Goal: Task Accomplishment & Management: Manage account settings

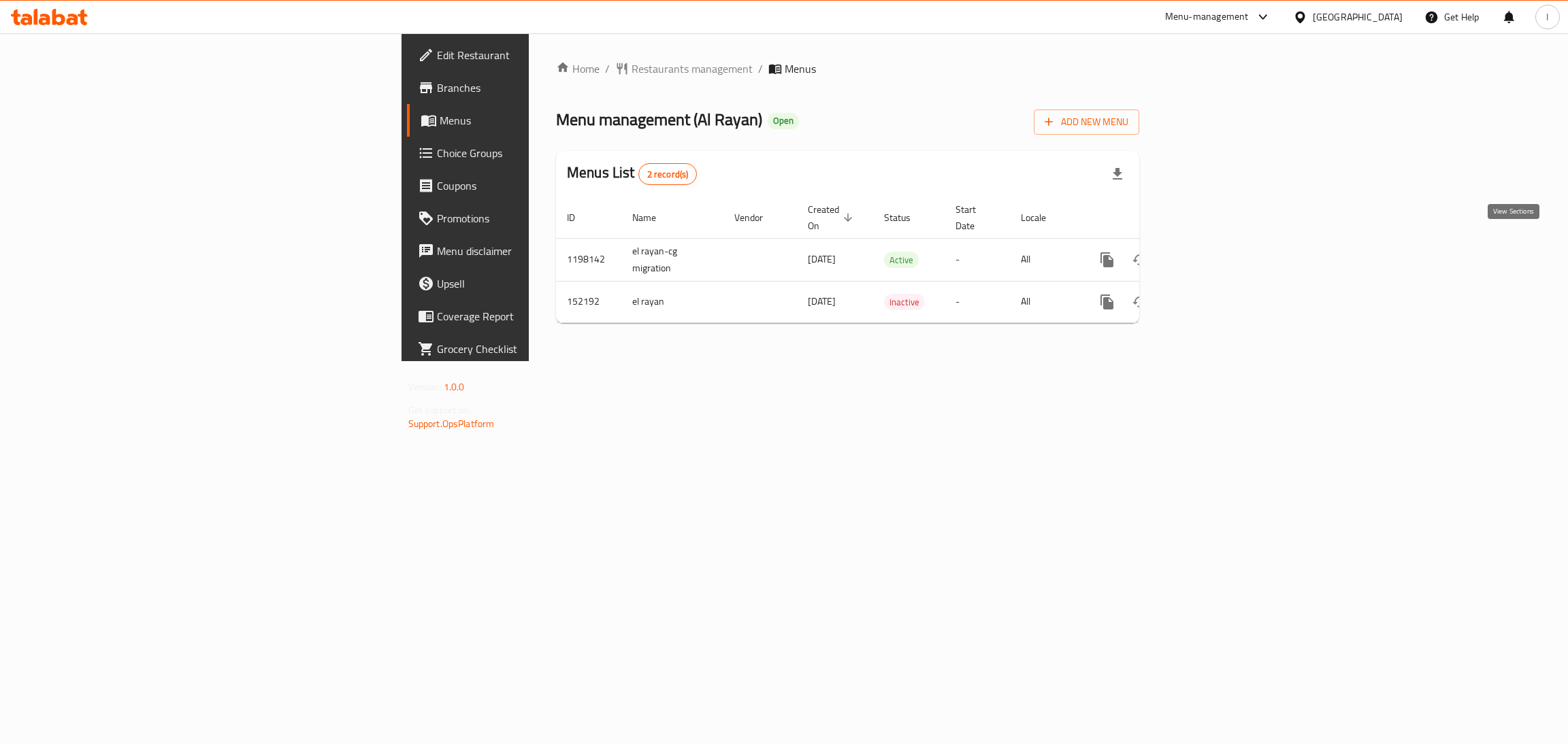
click at [1213, 252] on icon "enhanced table" at bounding box center [1204, 260] width 16 height 16
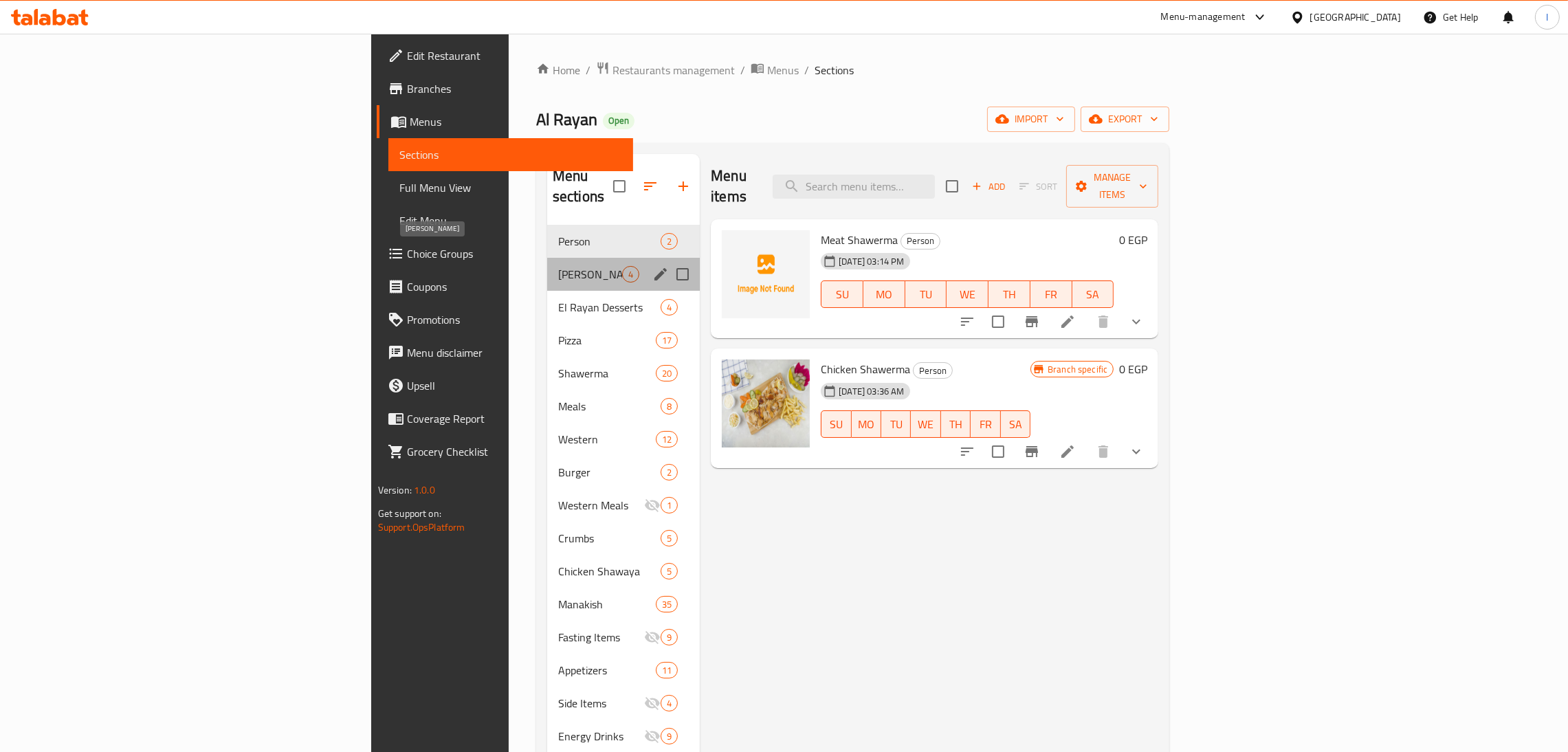
click at [558, 266] on span "[PERSON_NAME]" at bounding box center [590, 274] width 64 height 16
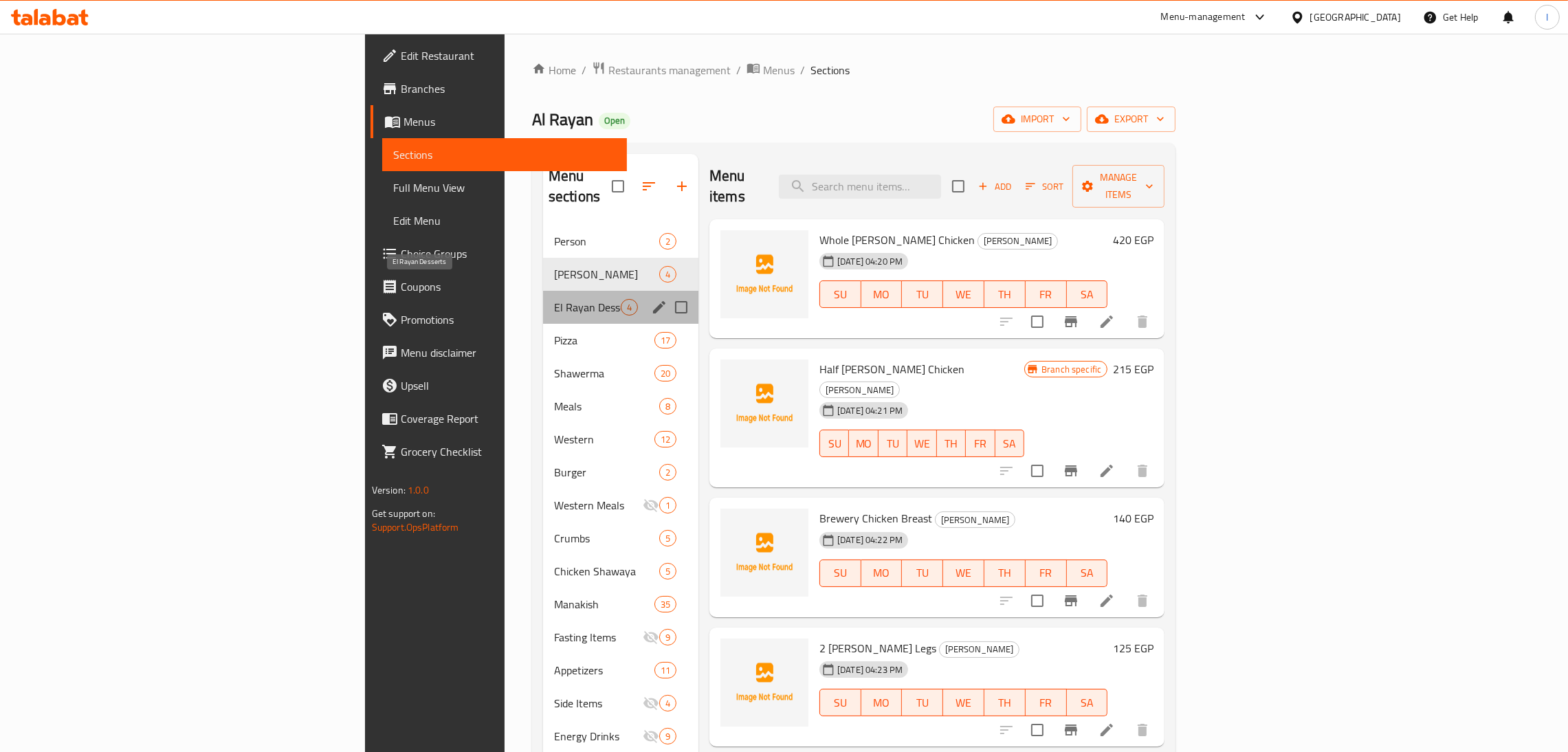
click at [554, 299] on span "El Rayan Desserts" at bounding box center [588, 307] width 67 height 16
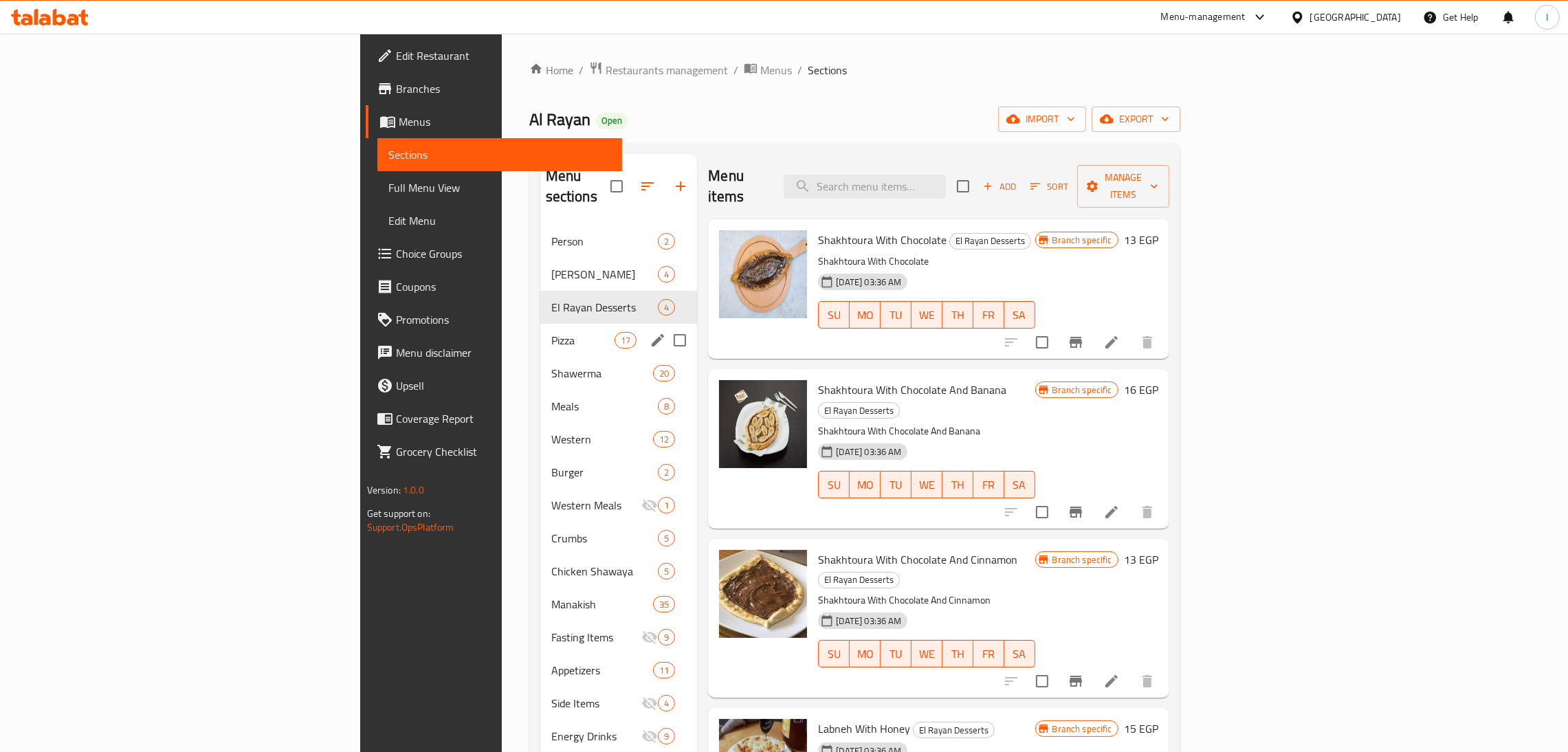
click at [540, 324] on div "Pizza 17" at bounding box center [619, 340] width 157 height 33
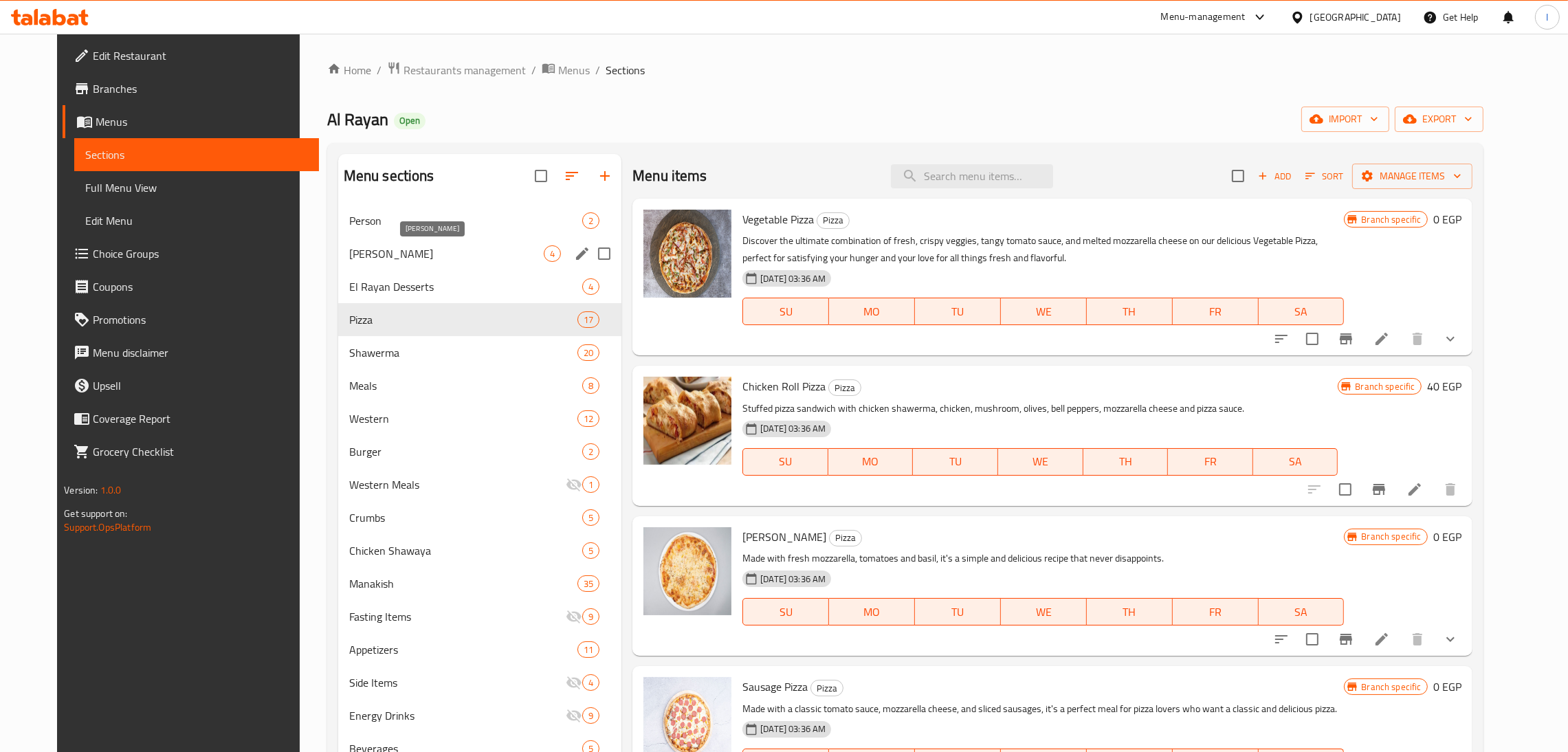
click at [364, 254] on span "[PERSON_NAME]" at bounding box center [446, 253] width 195 height 16
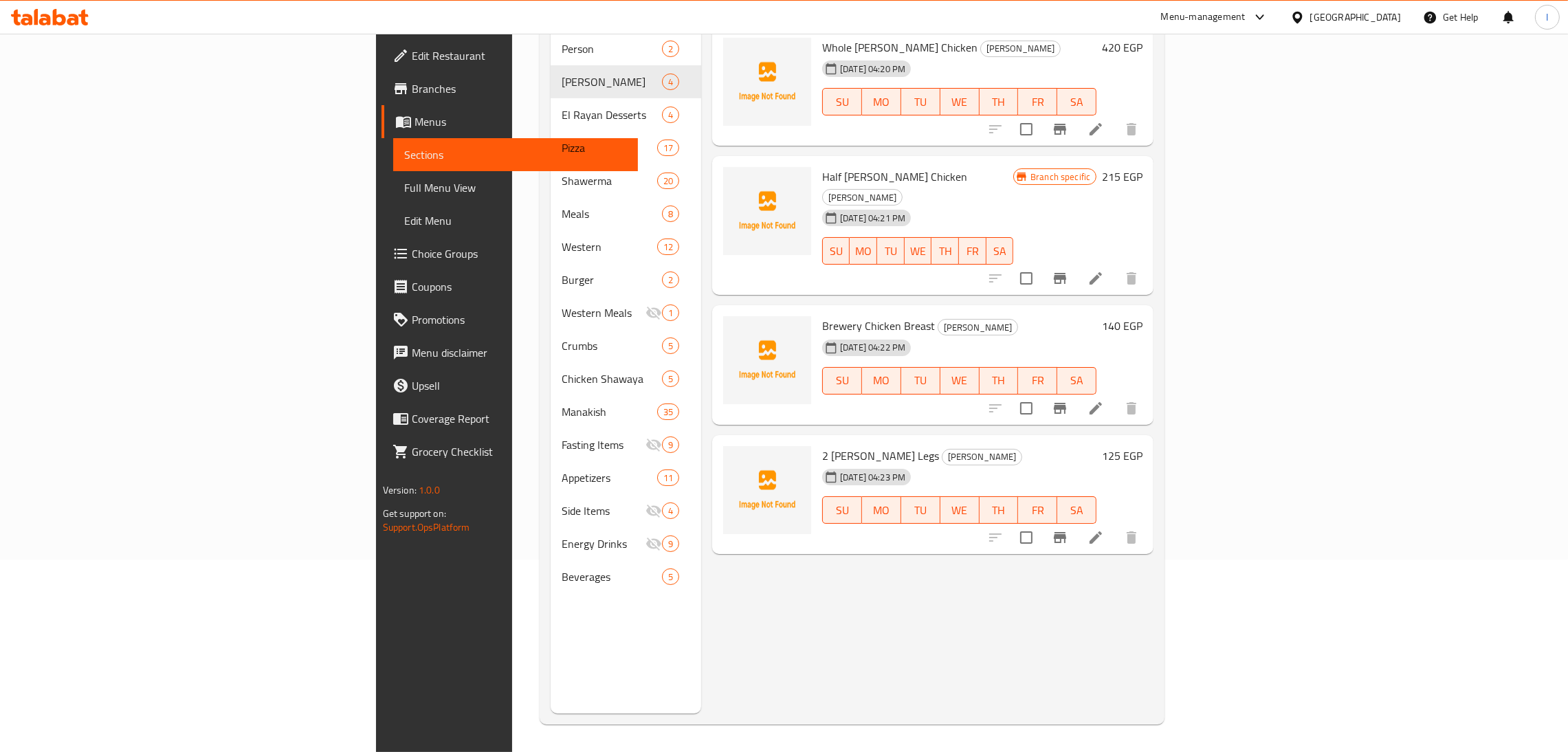
scroll to position [164, 0]
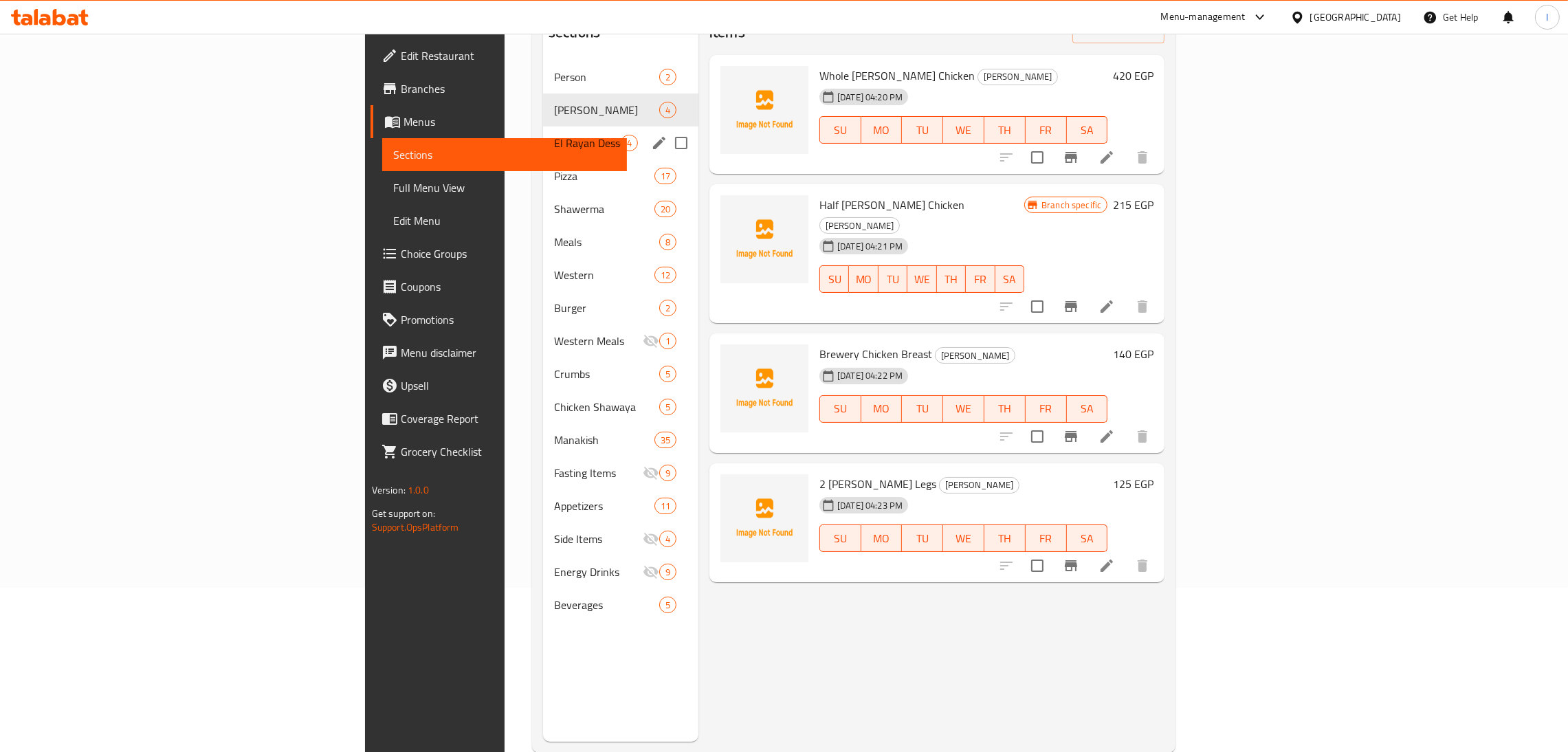
click at [554, 135] on span "El Rayan Desserts" at bounding box center [588, 142] width 67 height 16
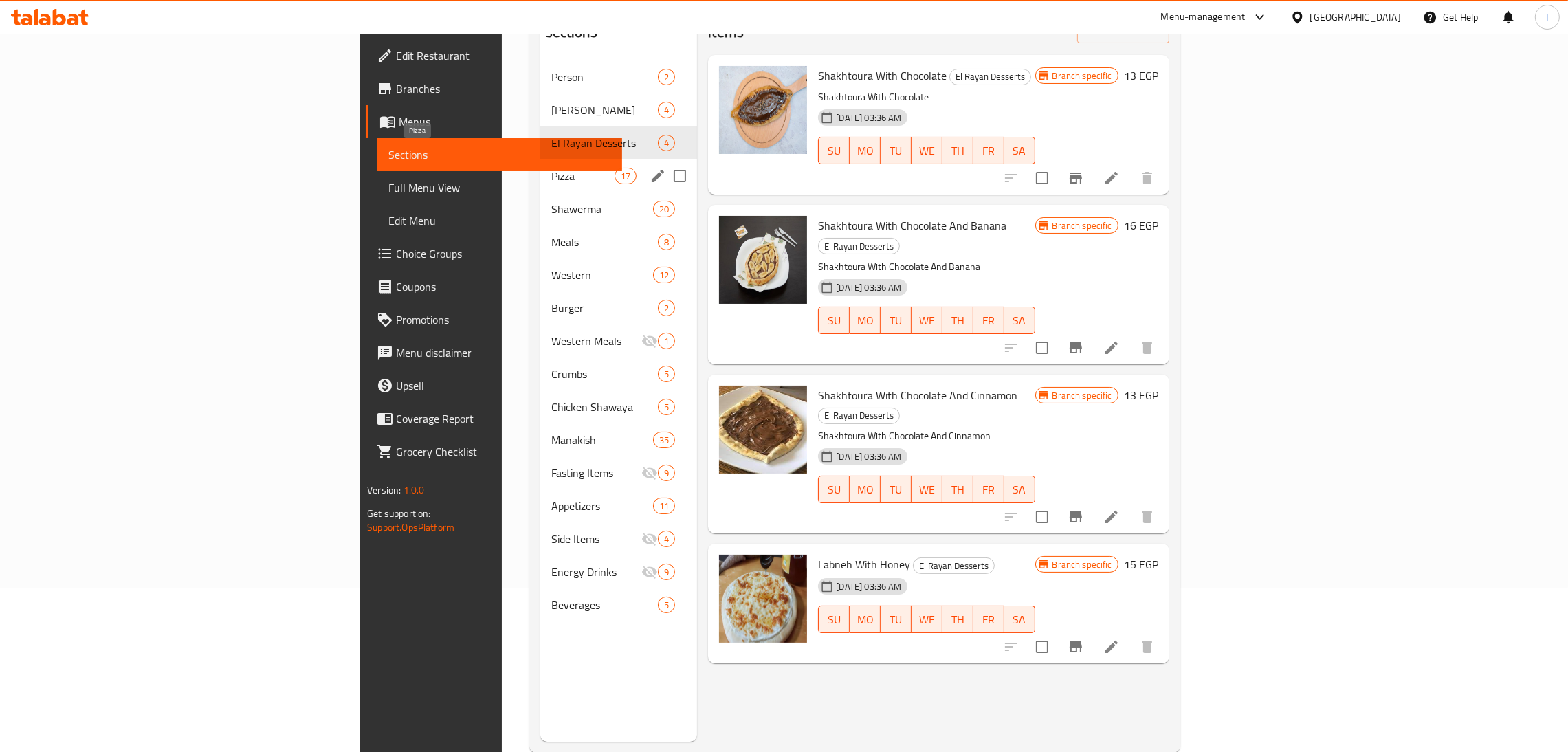
click at [552, 168] on span "Pizza" at bounding box center [583, 176] width 63 height 16
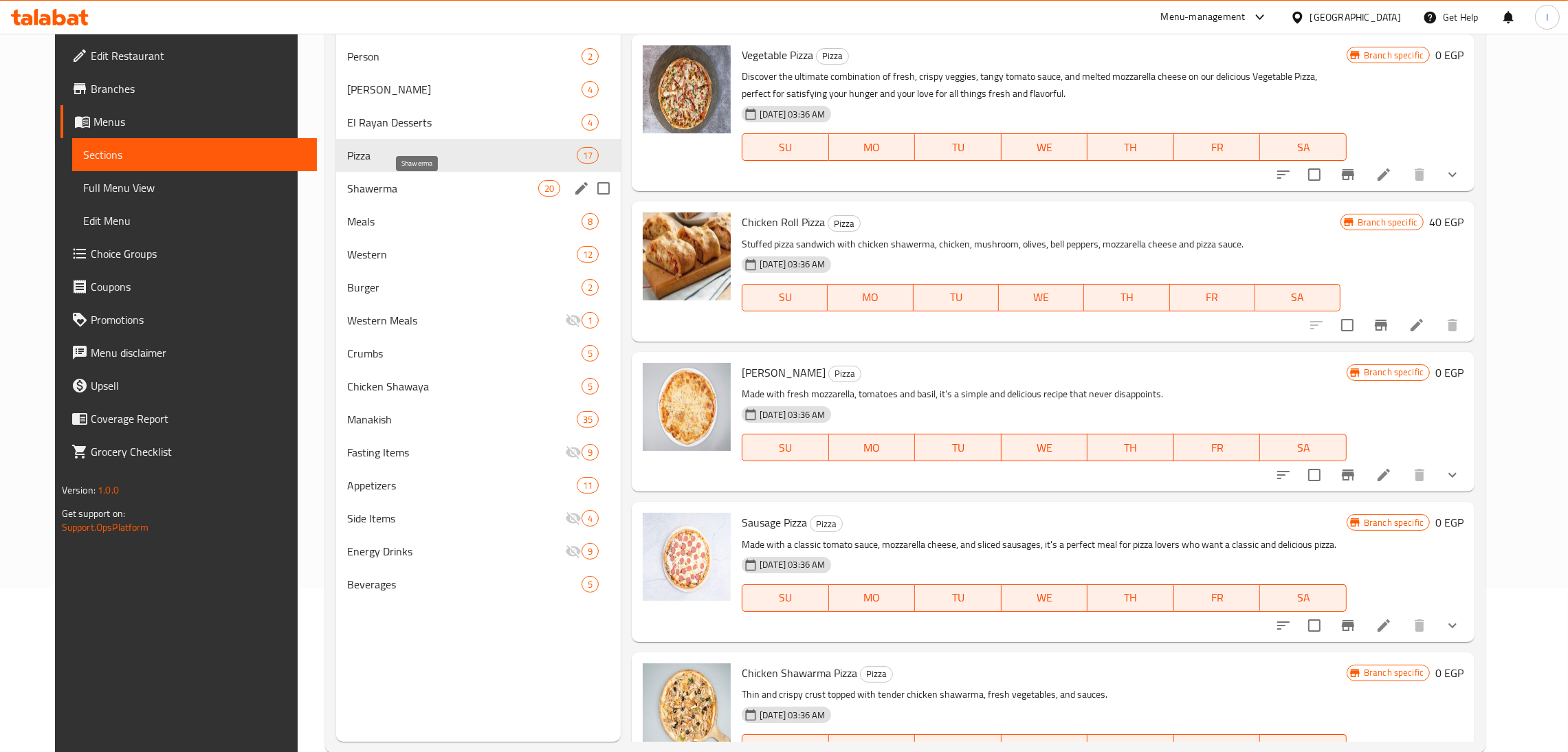
click at [438, 181] on span "Shawerma" at bounding box center [442, 188] width 191 height 16
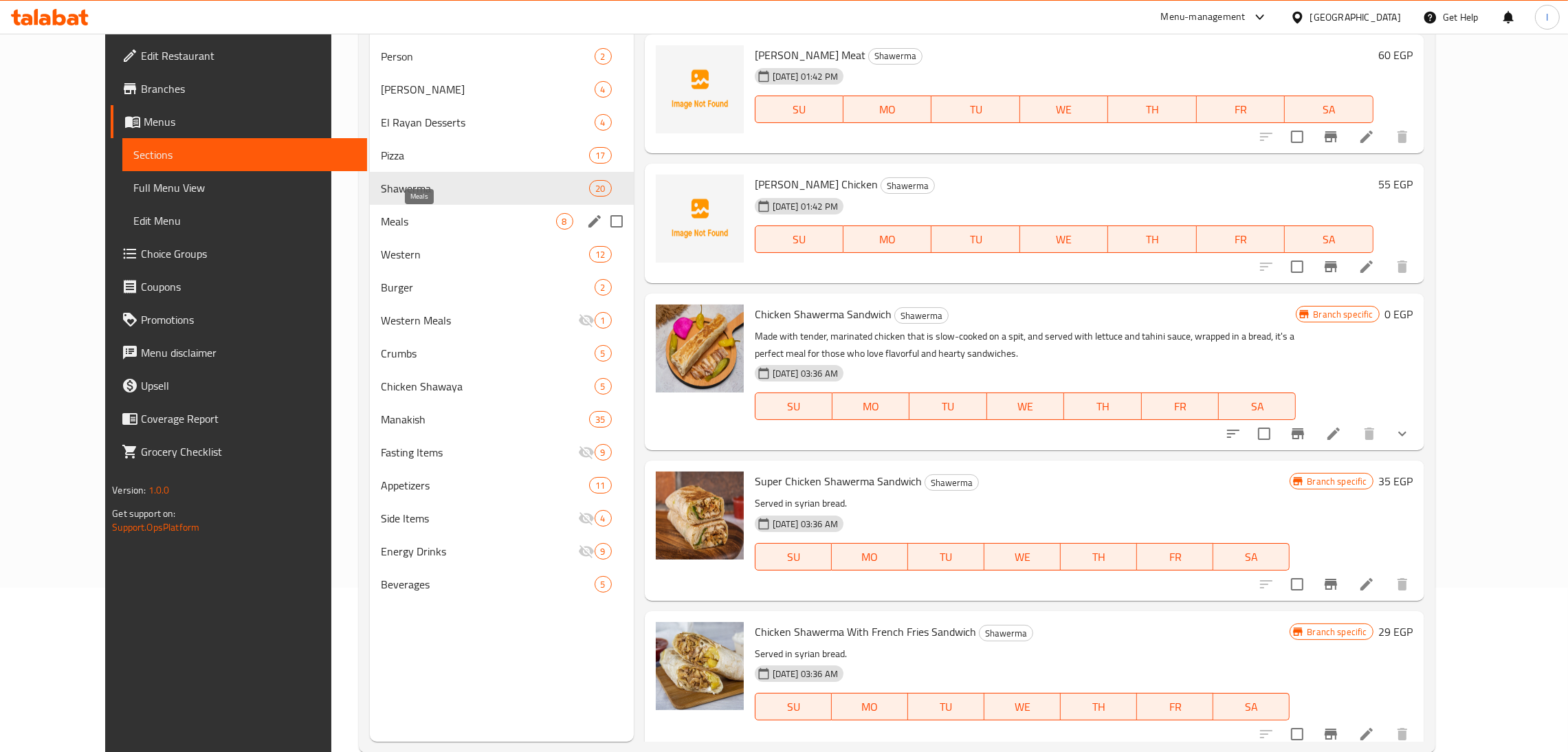
click at [427, 219] on span "Meals" at bounding box center [468, 221] width 175 height 16
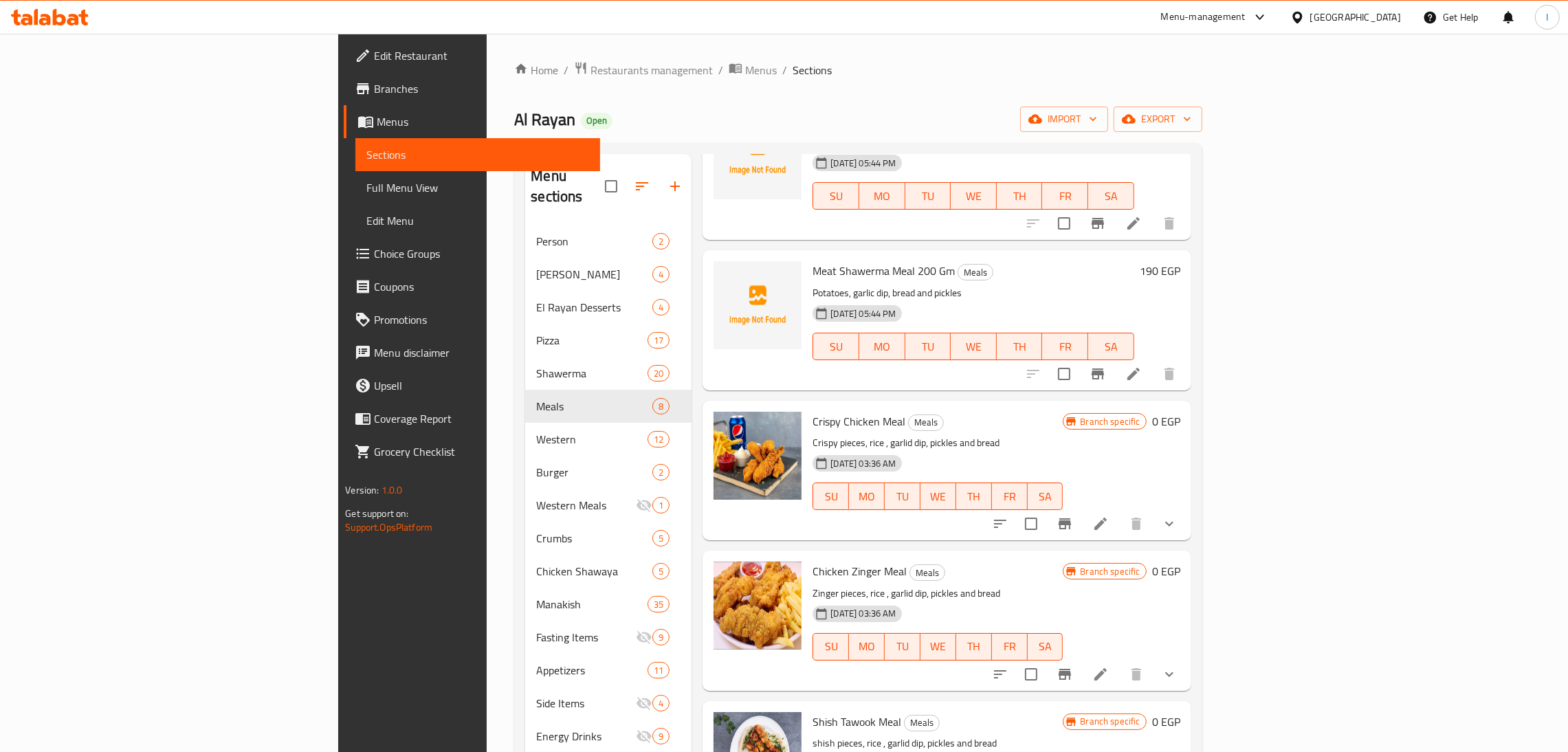
scroll to position [128, 0]
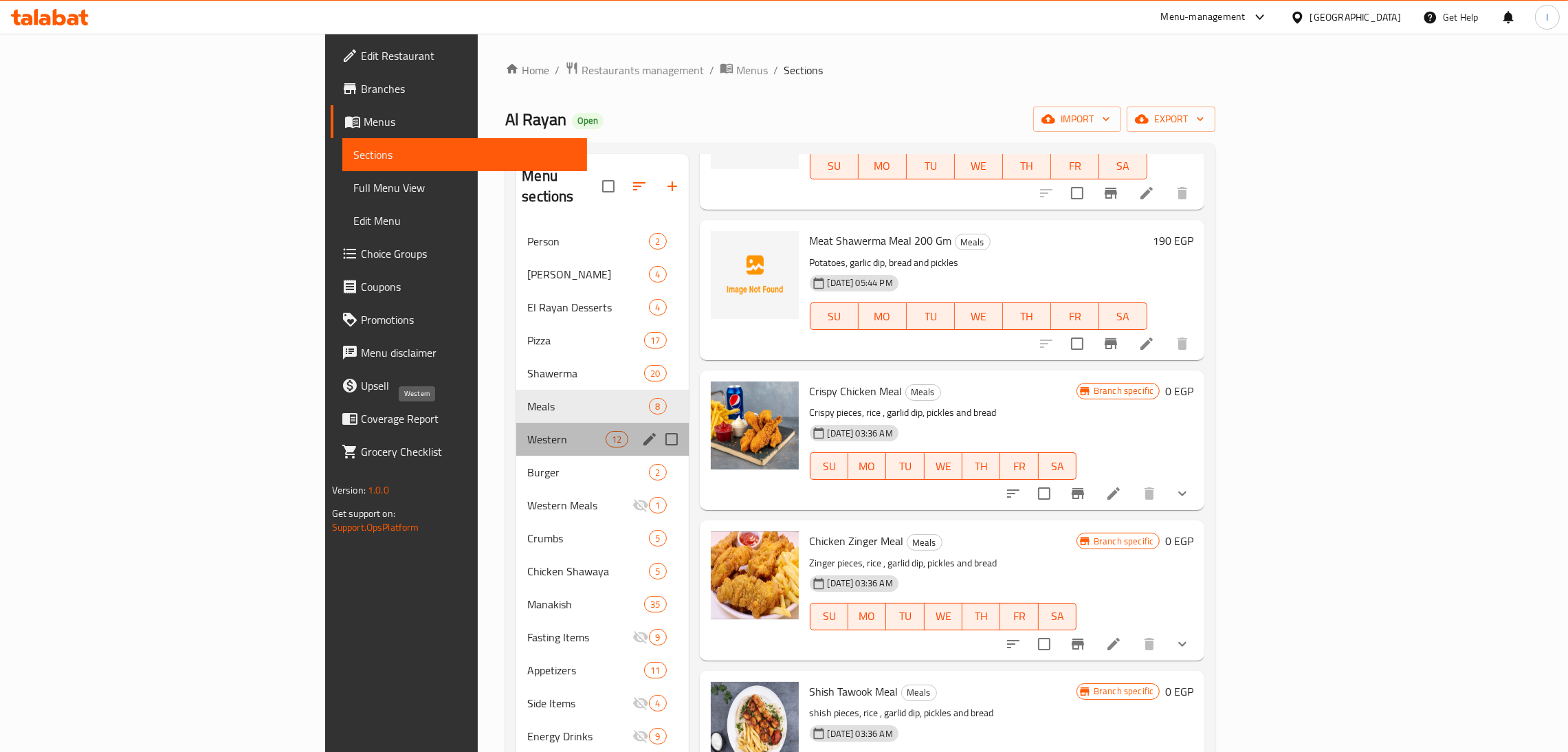
click at [528, 431] on span "Western" at bounding box center [566, 439] width 78 height 16
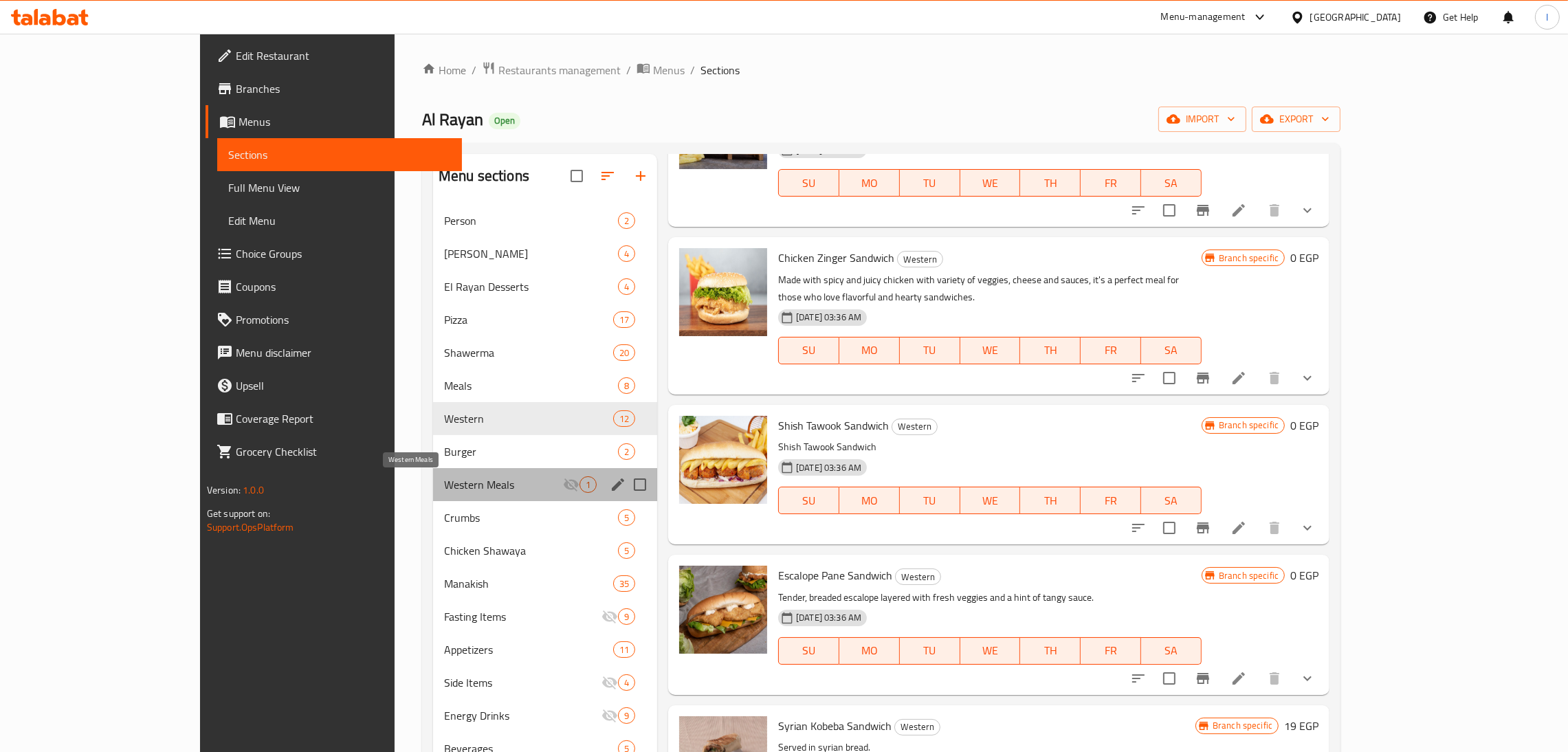
click at [444, 487] on span "Western Meals" at bounding box center [504, 484] width 119 height 16
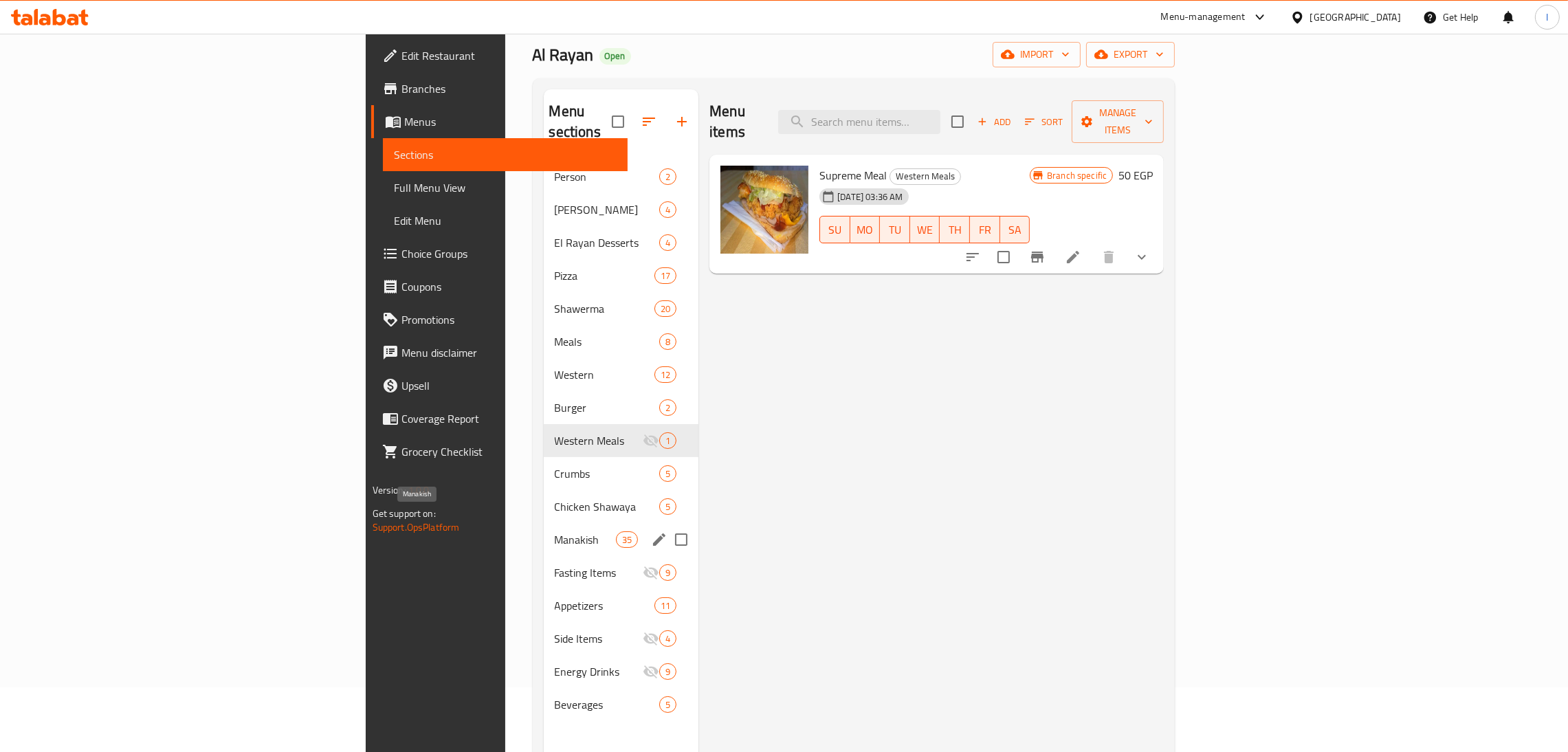
scroll to position [66, 0]
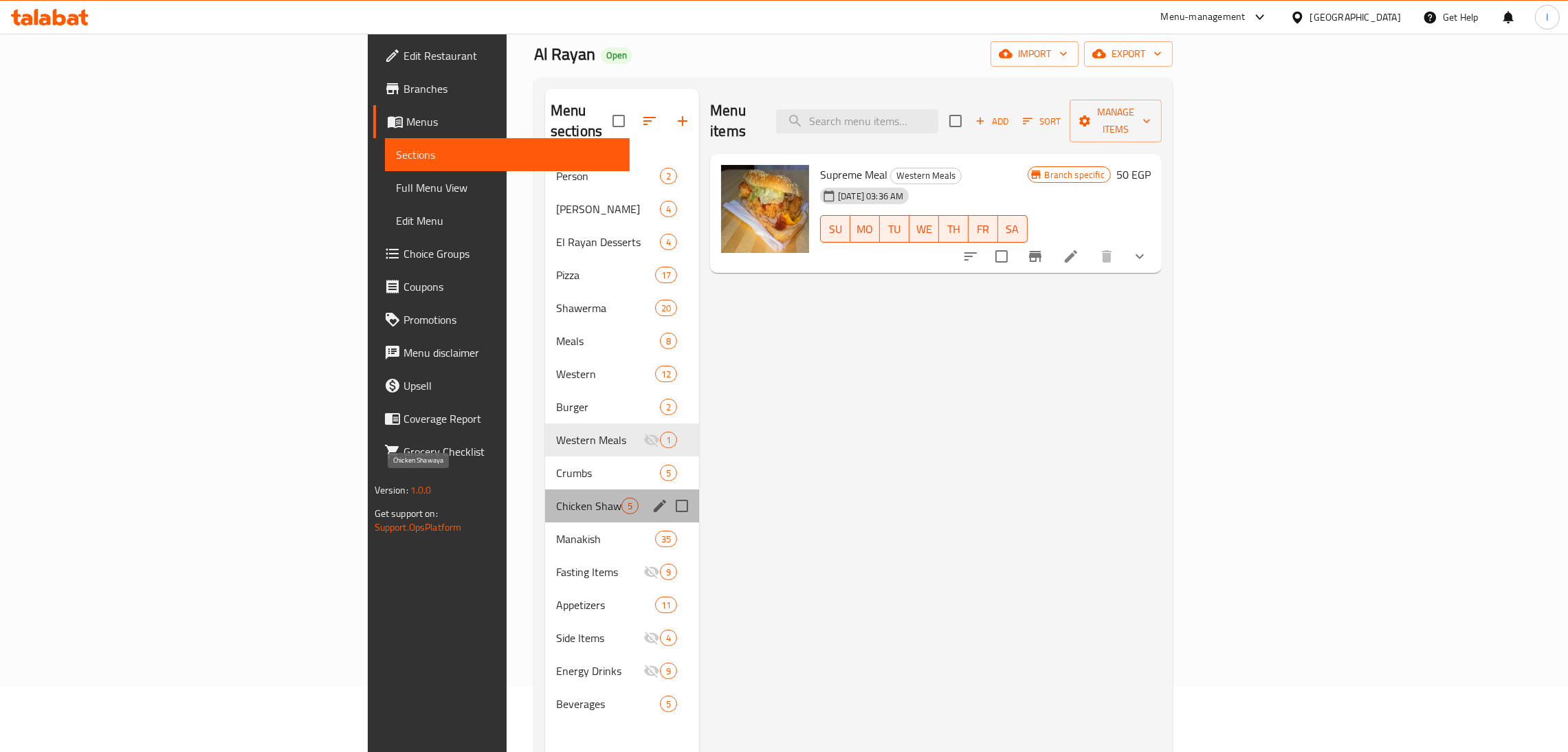
click at [556, 498] on span "Chicken Shawaya" at bounding box center [588, 506] width 66 height 16
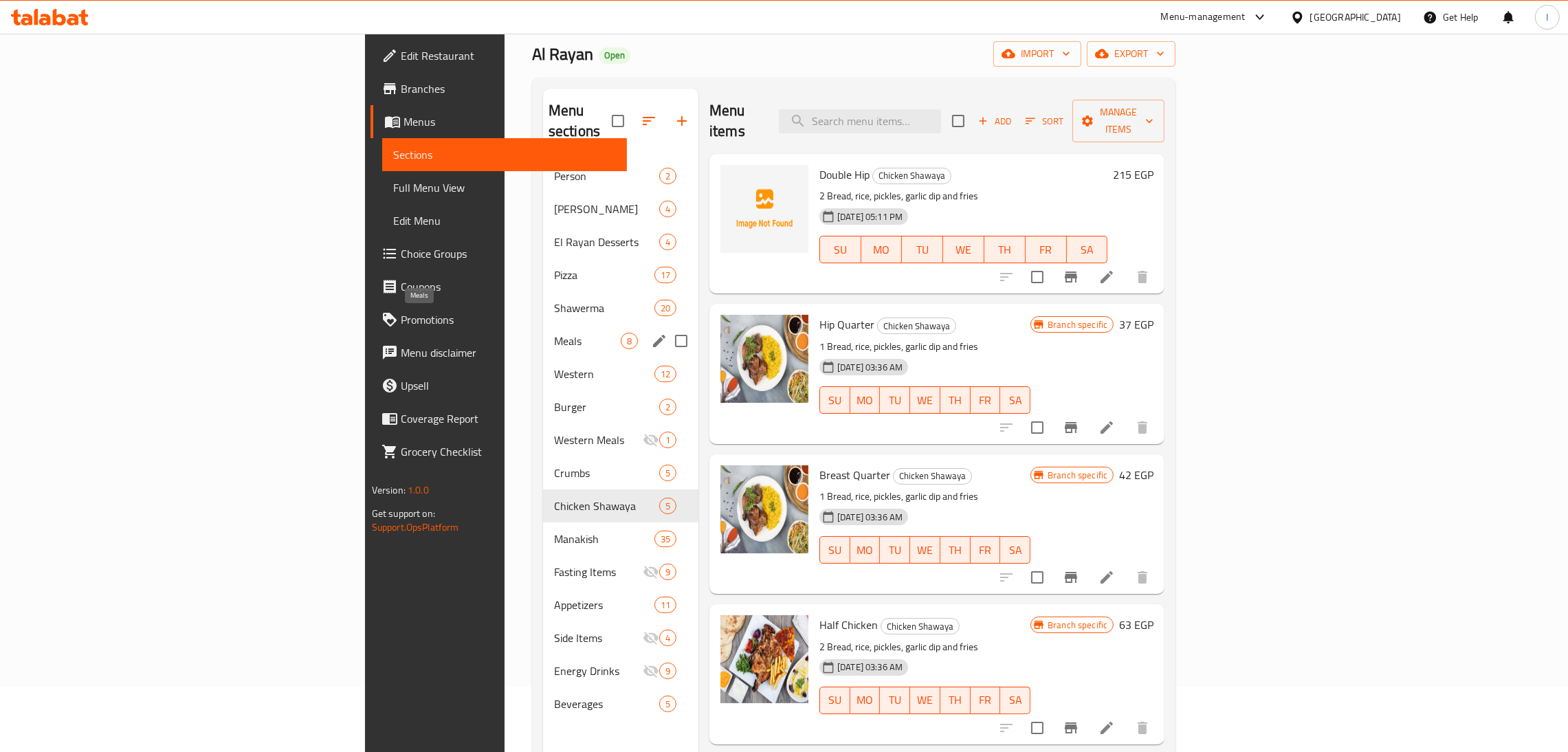
click at [554, 333] on span "Meals" at bounding box center [588, 341] width 67 height 16
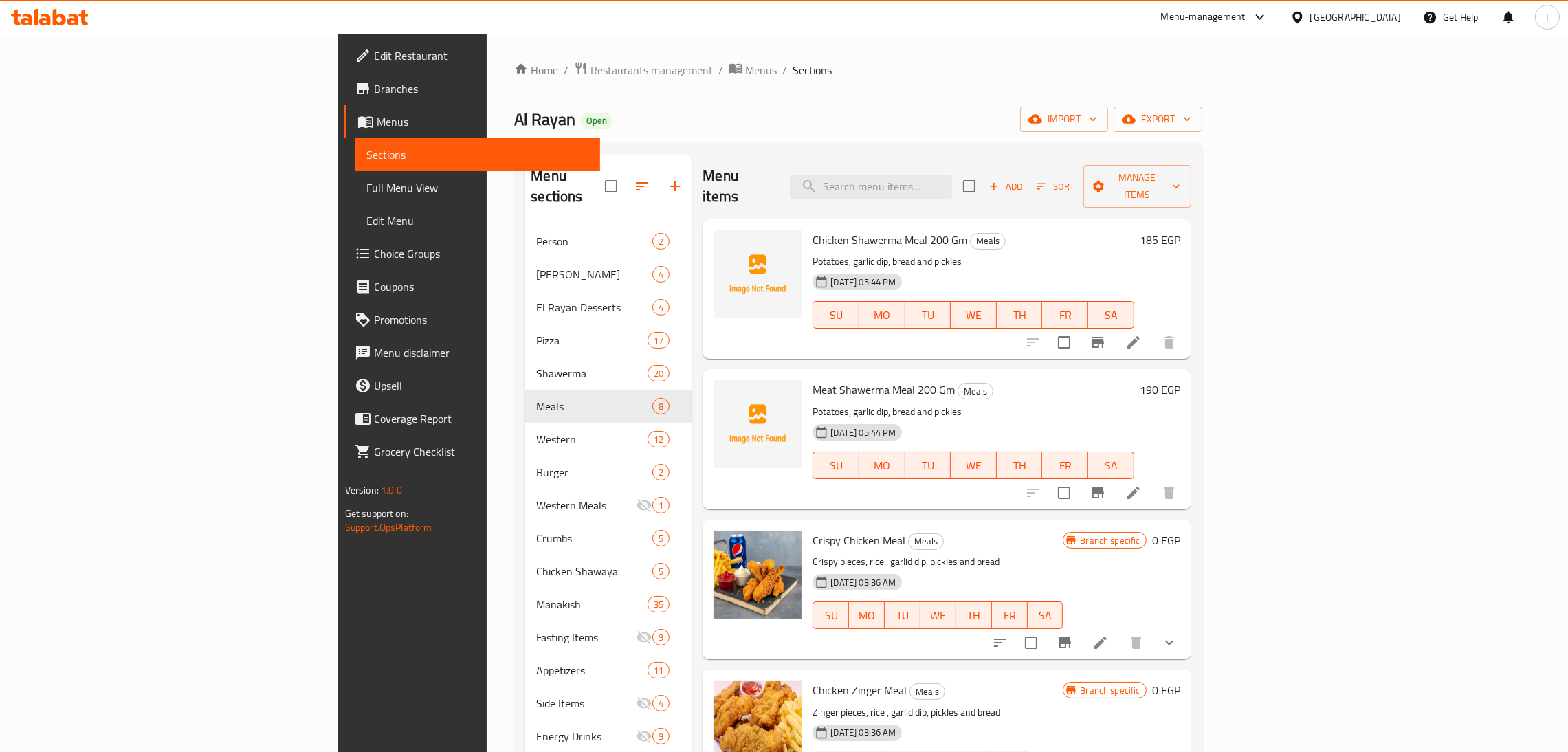
click at [813, 230] on span "Chicken Shawerma Meal 200 Gm" at bounding box center [889, 240] width 154 height 20
copy h6 "Chicken Shawerma Meal 200 Gm"
click at [813, 380] on span "Meat Shawerma Meal 200 Gm" at bounding box center [884, 389] width 142 height 20
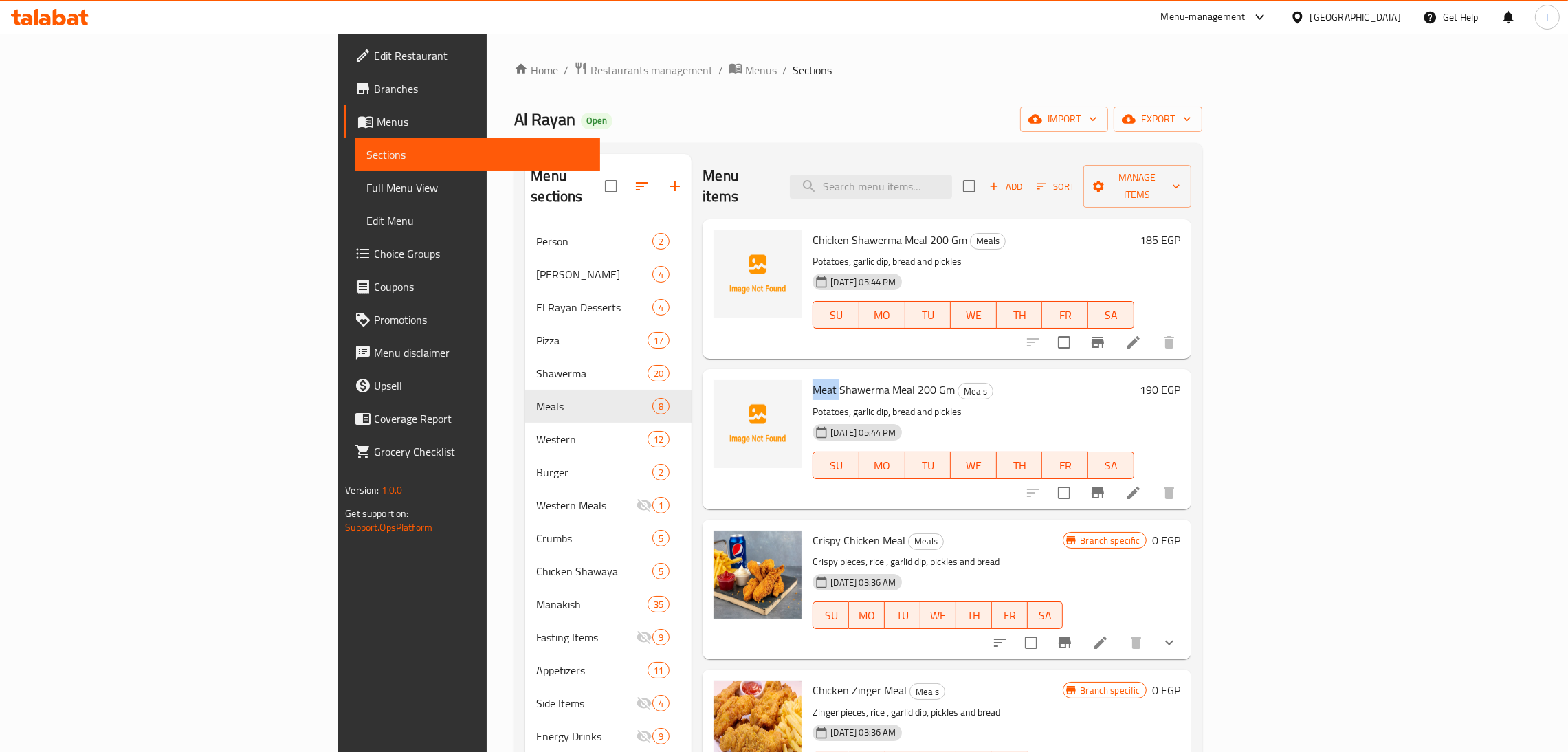
click at [813, 380] on span "Meat Shawerma Meal 200 Gm" at bounding box center [884, 389] width 142 height 20
copy h6 "Meat Shawerma Meal 200 Gm"
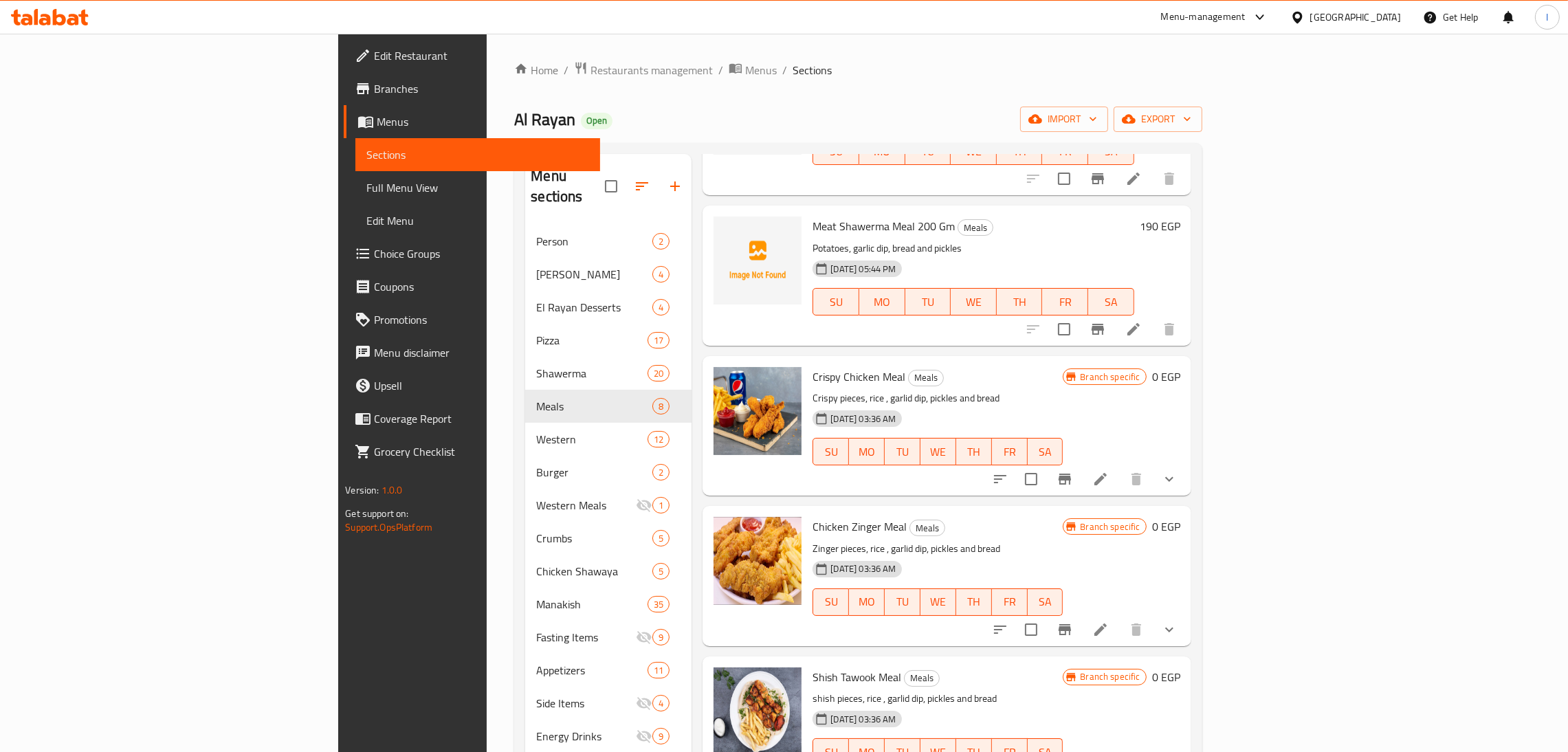
click at [813, 366] on span "Crispy Chicken Meal" at bounding box center [859, 376] width 93 height 20
drag, startPoint x: 741, startPoint y: 363, endPoint x: 801, endPoint y: 365, distance: 60.0
click at [813, 366] on span "Crispy Chicken Meal" at bounding box center [859, 376] width 93 height 20
copy span "Crispy Chicken Meal"
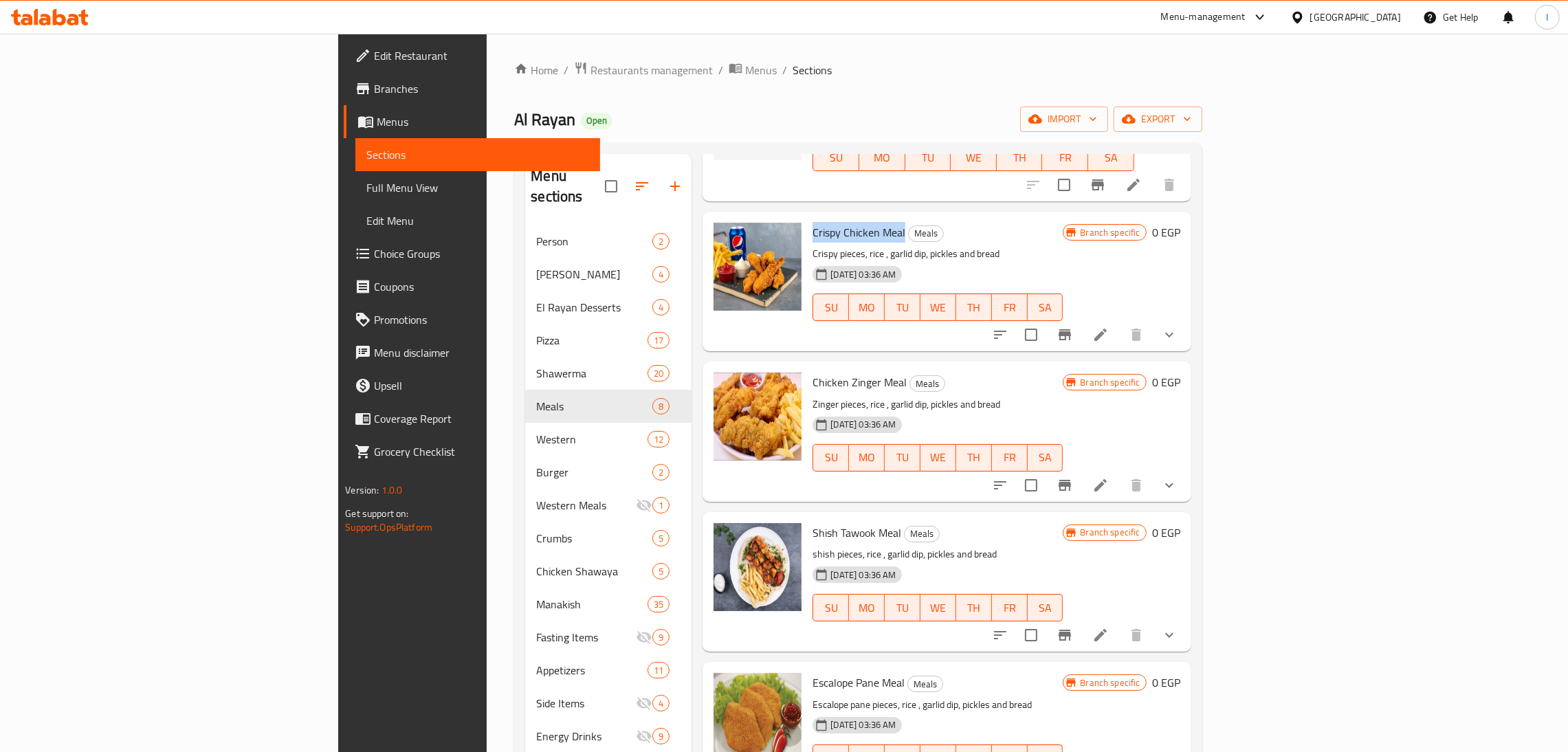
scroll to position [310, 0]
click at [813, 370] on span "Chicken Zinger Meal" at bounding box center [860, 380] width 95 height 20
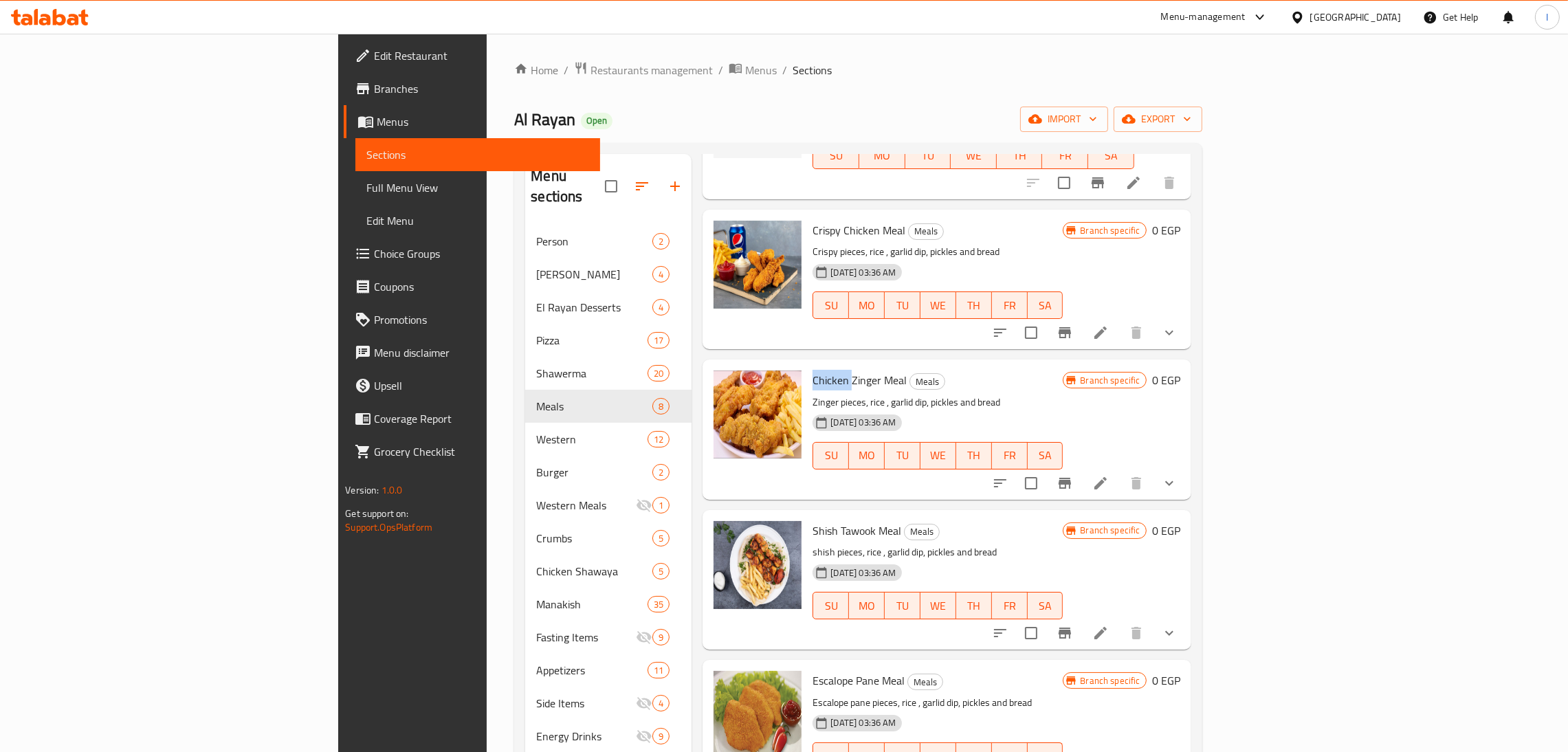
click at [813, 370] on span "Chicken Zinger Meal" at bounding box center [860, 380] width 95 height 20
copy h6 "Chicken Zinger Meal"
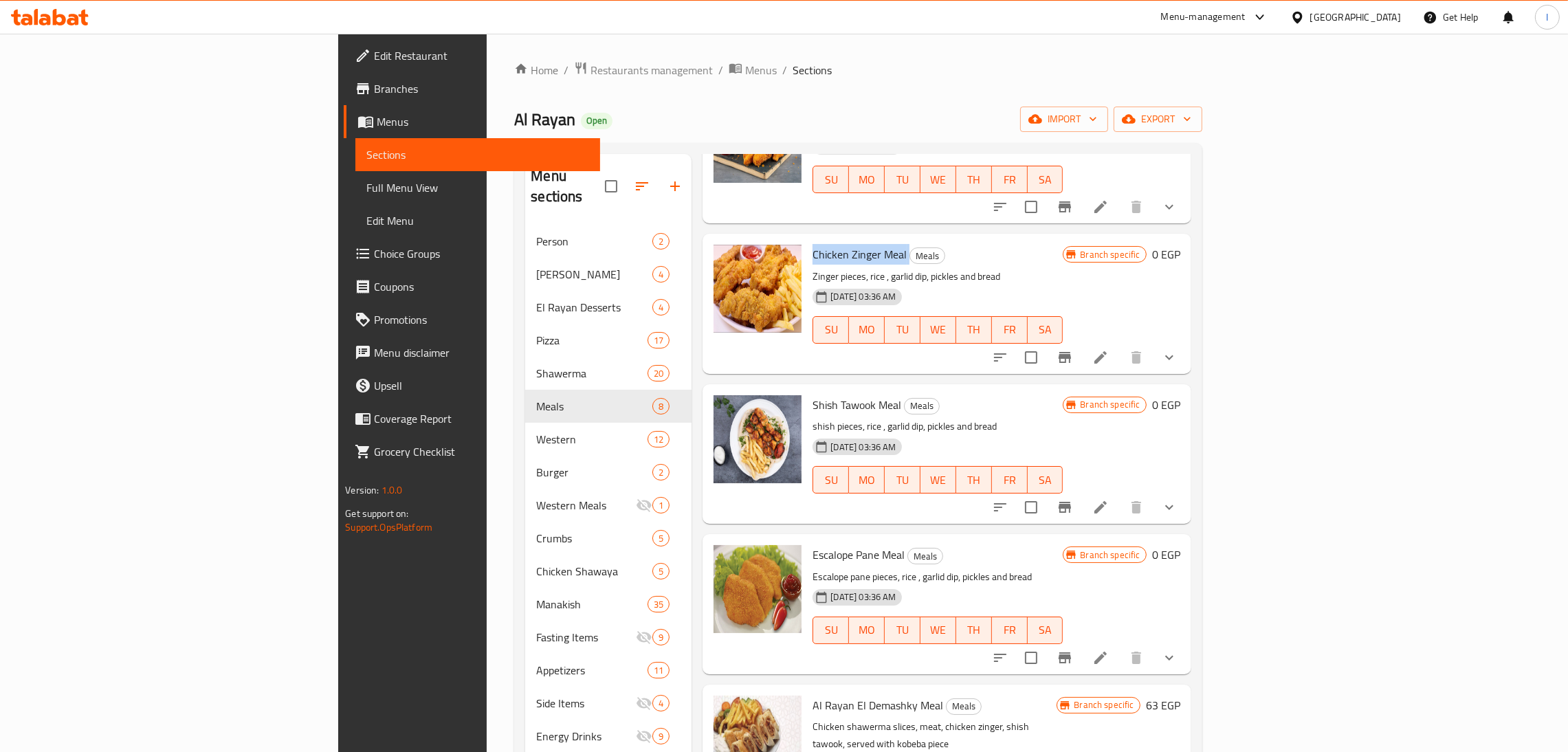
scroll to position [482, 0]
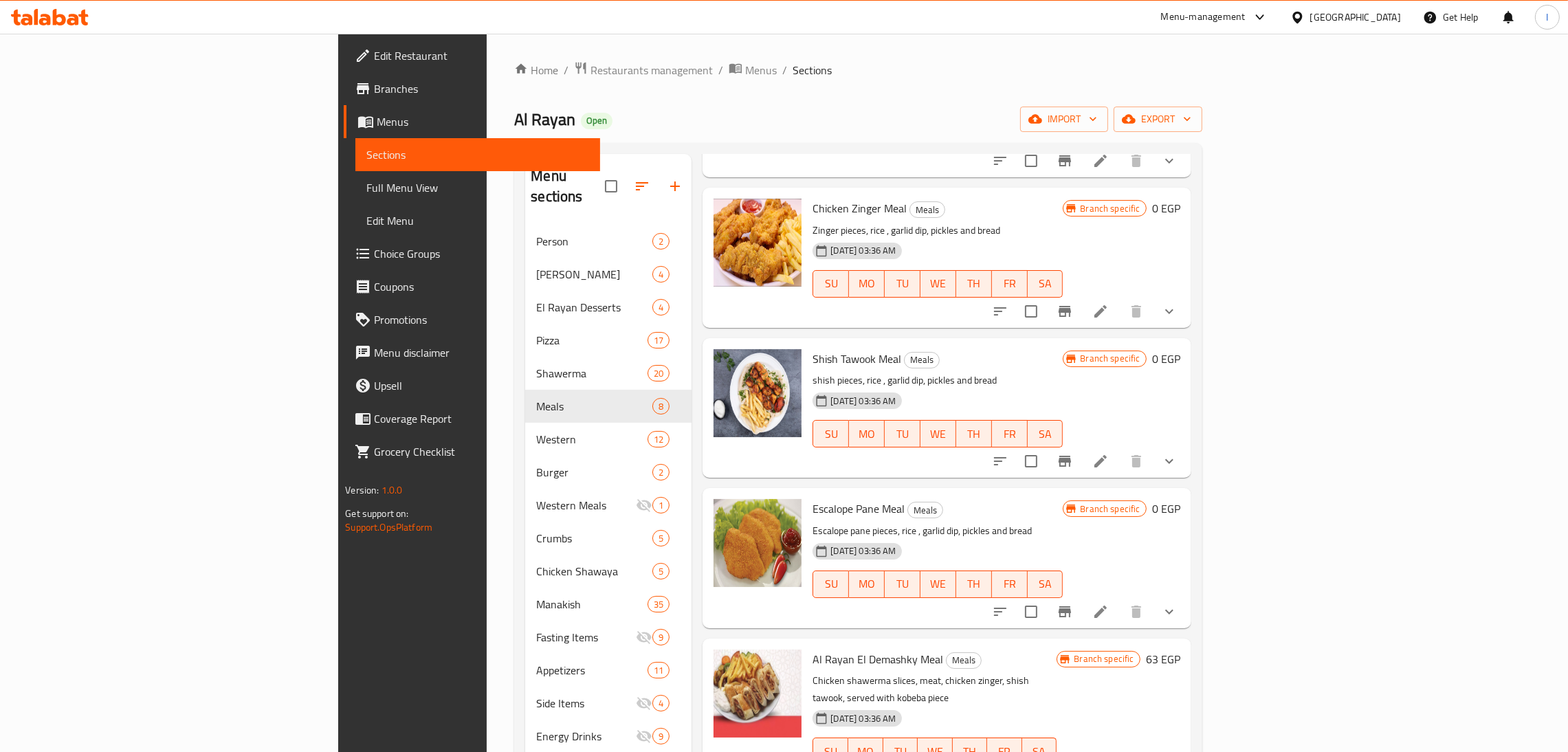
click at [813, 348] on span "Shish Tawook Meal" at bounding box center [857, 358] width 89 height 20
copy h6 "Shish Tawook Meal"
click at [813, 499] on span "Escalope Pane Meal" at bounding box center [858, 509] width 92 height 20
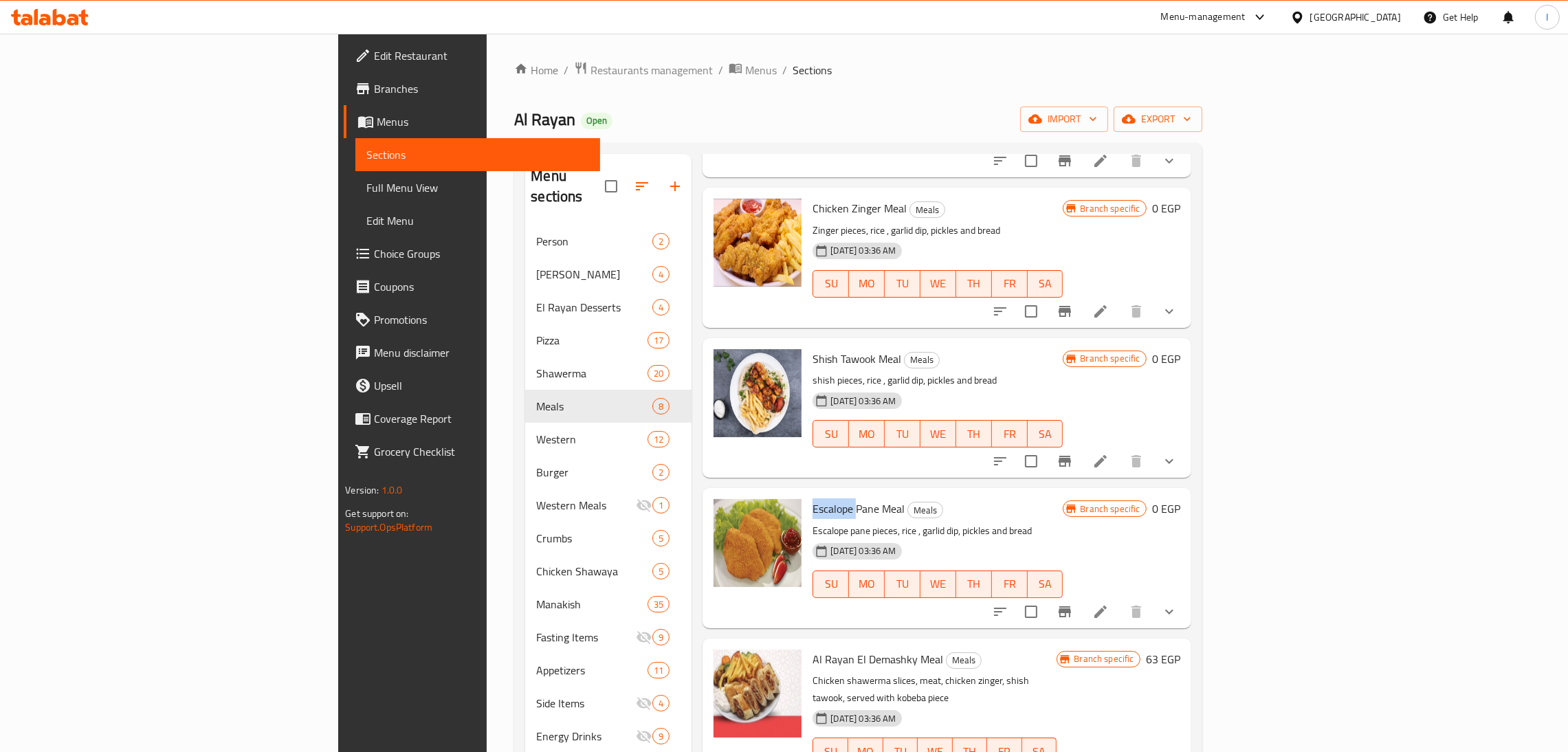
click at [813, 499] on span "Escalope Pane Meal" at bounding box center [858, 509] width 92 height 20
copy h6 "Escalope Pane Meal"
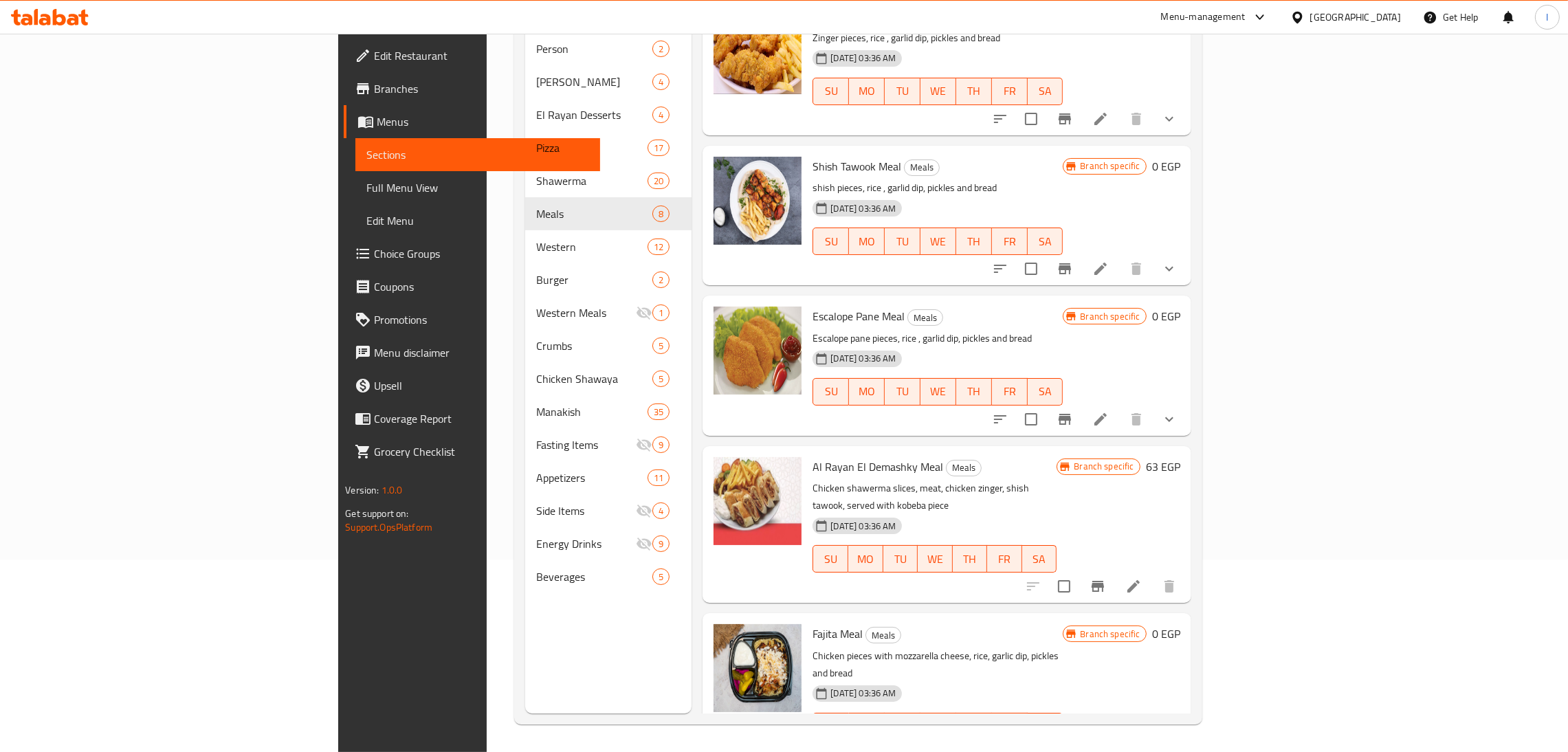
click at [813, 456] on span "Al Rayan El Demashky Meal" at bounding box center [877, 466] width 130 height 20
copy h6 "Al Rayan El Demashky Meal"
click at [813, 624] on span "Fajita Meal" at bounding box center [837, 633] width 50 height 20
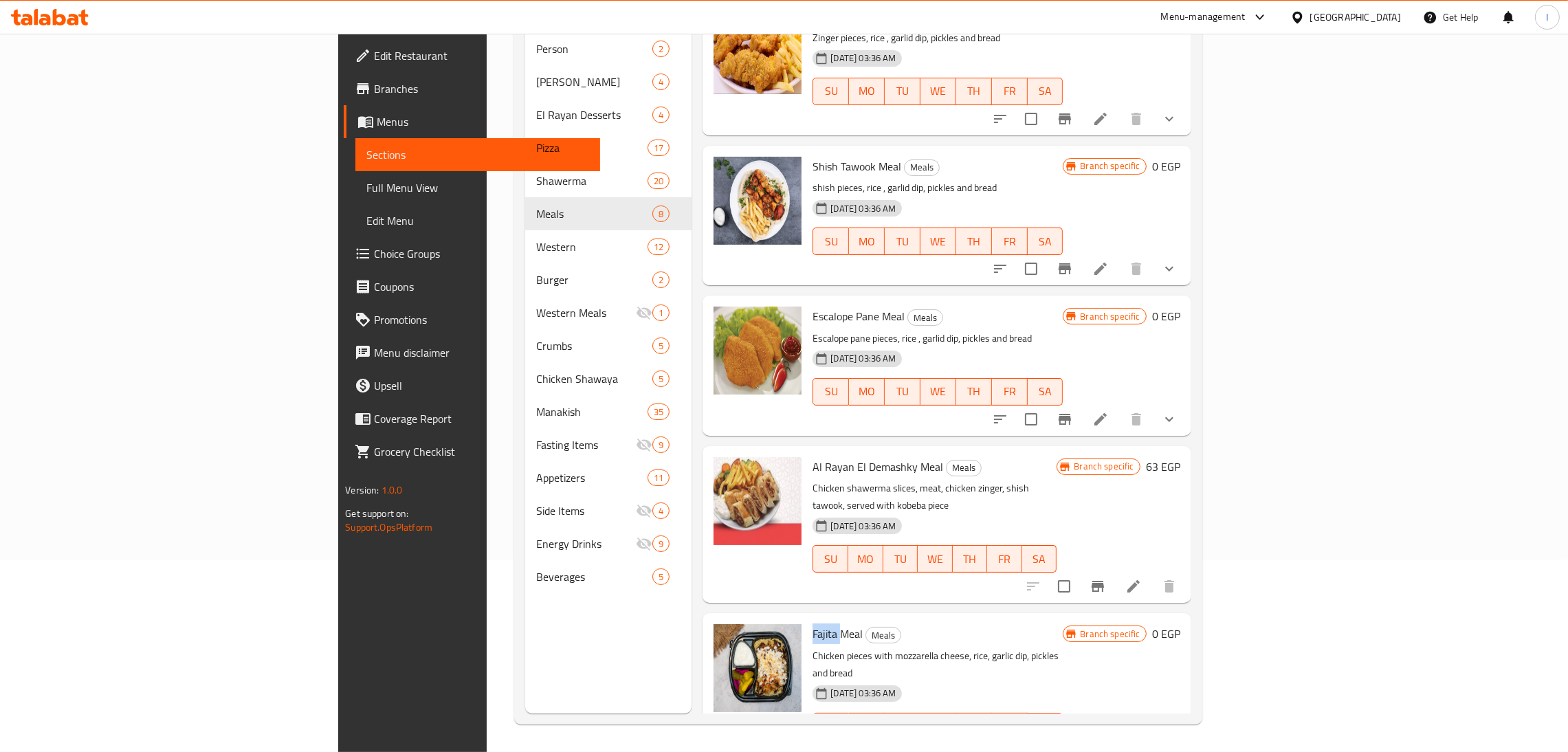
click at [813, 624] on span "Fajita Meal" at bounding box center [837, 633] width 50 height 20
copy h6 "Fajita Meal"
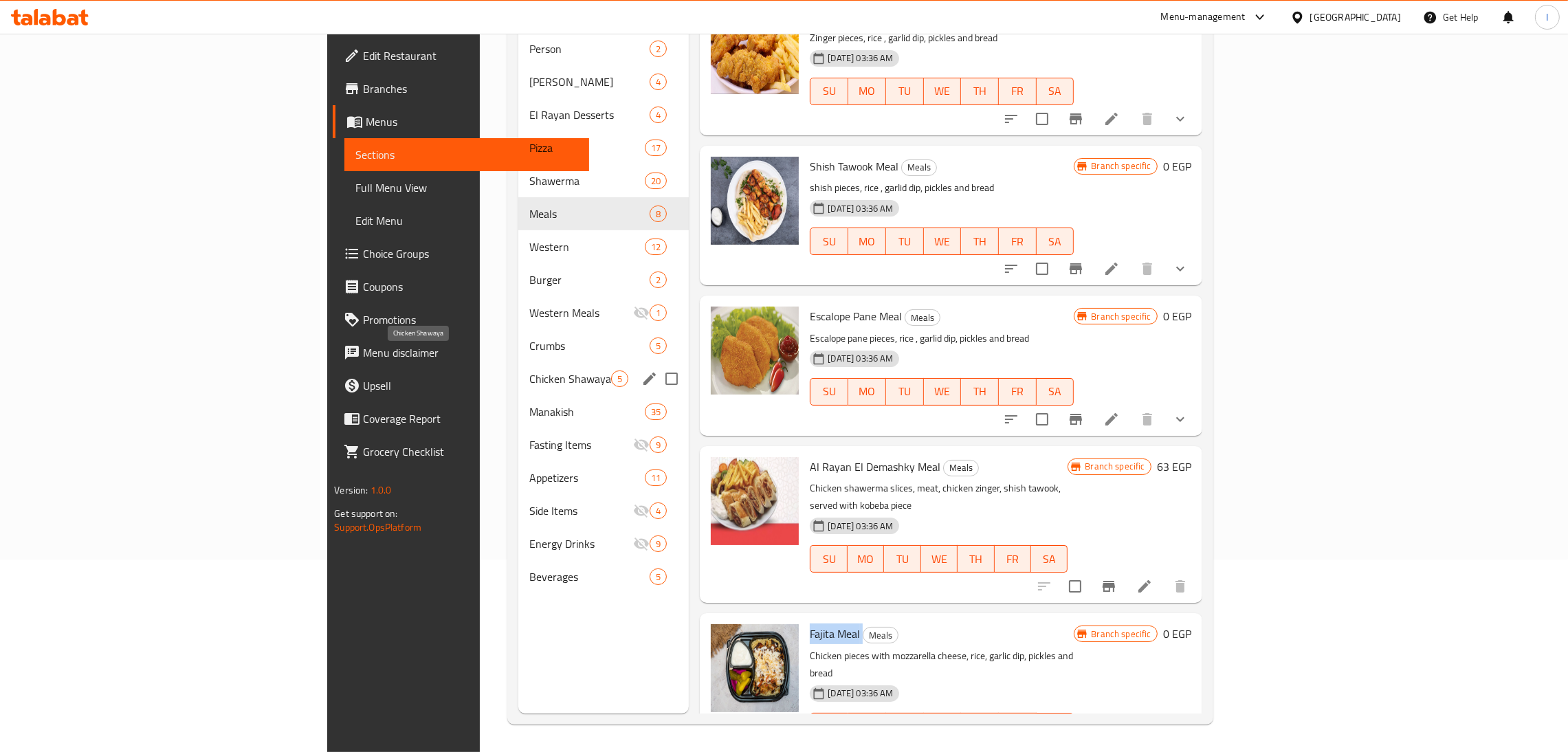
click at [529, 370] on span "Chicken Shawaya" at bounding box center [570, 378] width 83 height 16
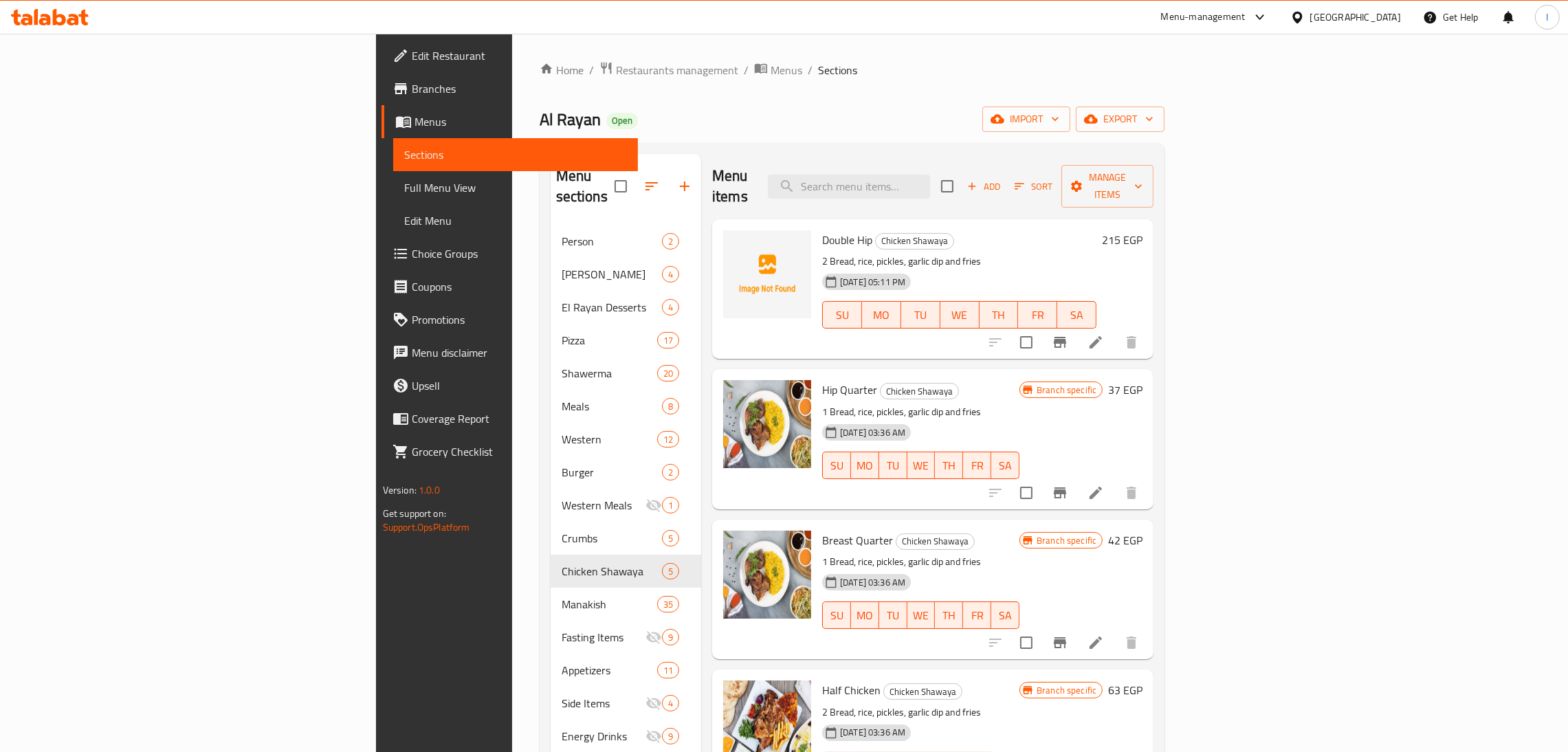
click at [822, 230] on span "Double Hip" at bounding box center [847, 240] width 50 height 20
copy h6 "Double Hip"
click at [822, 380] on span "Hip Quarter" at bounding box center [850, 389] width 55 height 20
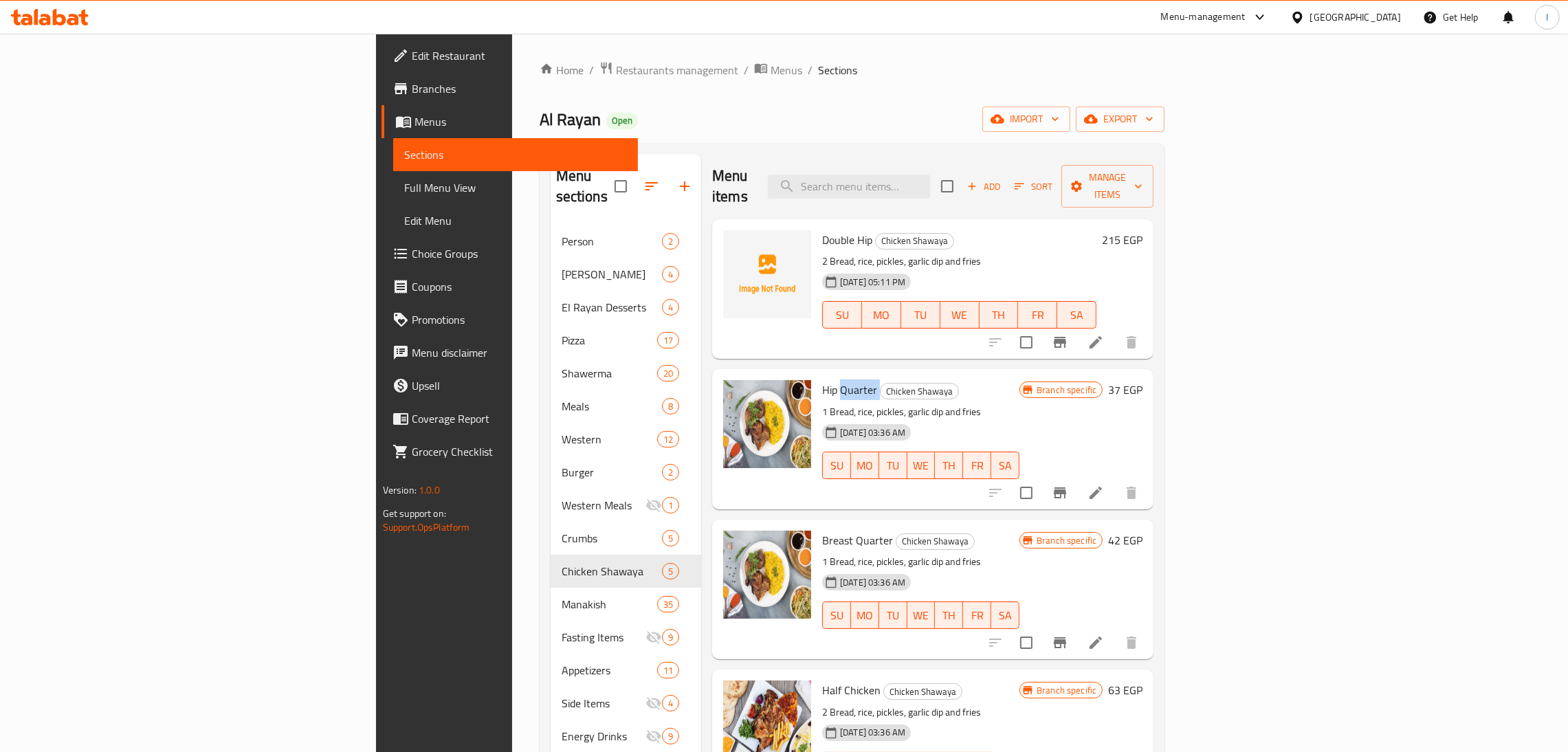
click at [822, 380] on span "Hip Quarter" at bounding box center [850, 389] width 55 height 20
copy h6 "Hip Quarter"
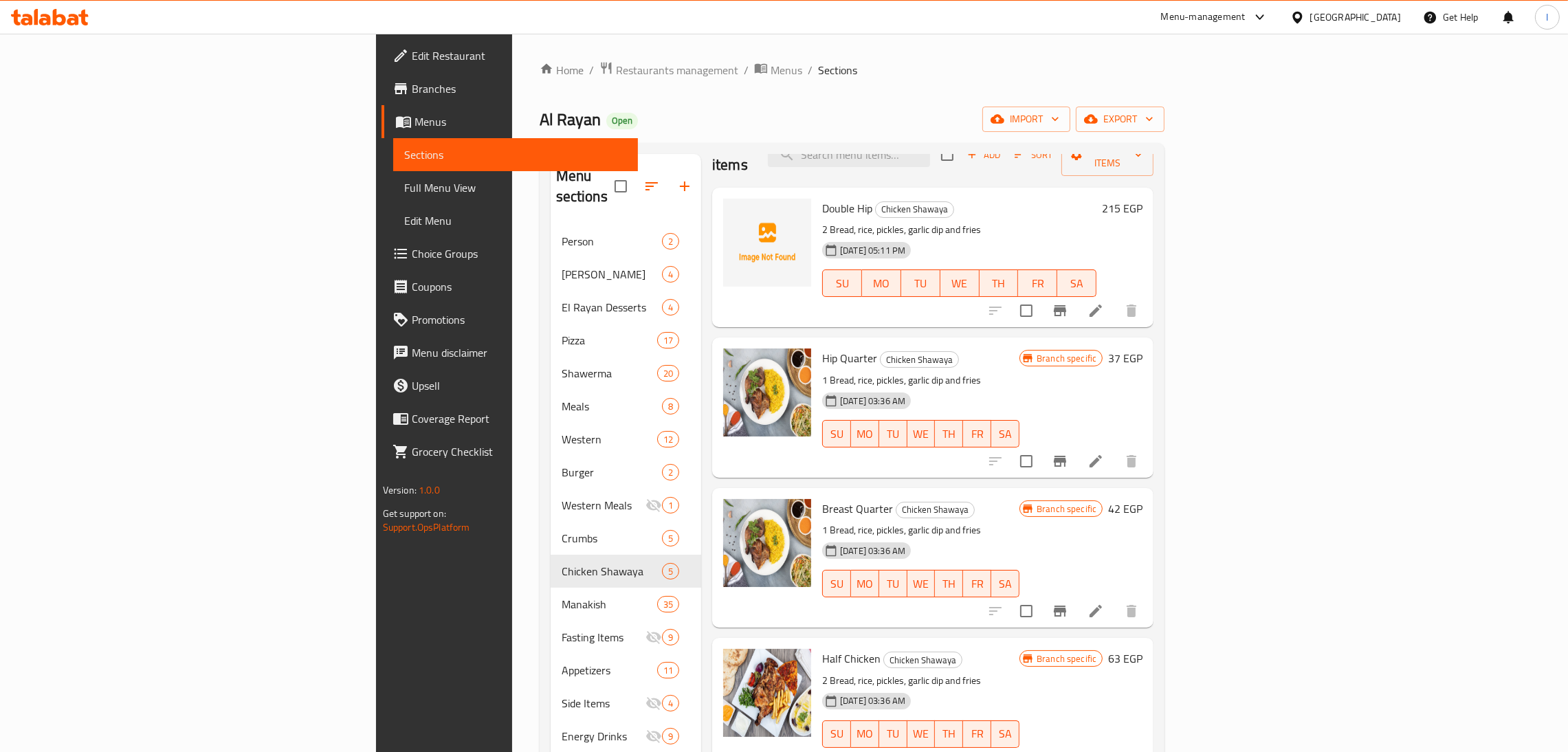
click at [822, 499] on span "Breast Quarter" at bounding box center [858, 509] width 71 height 20
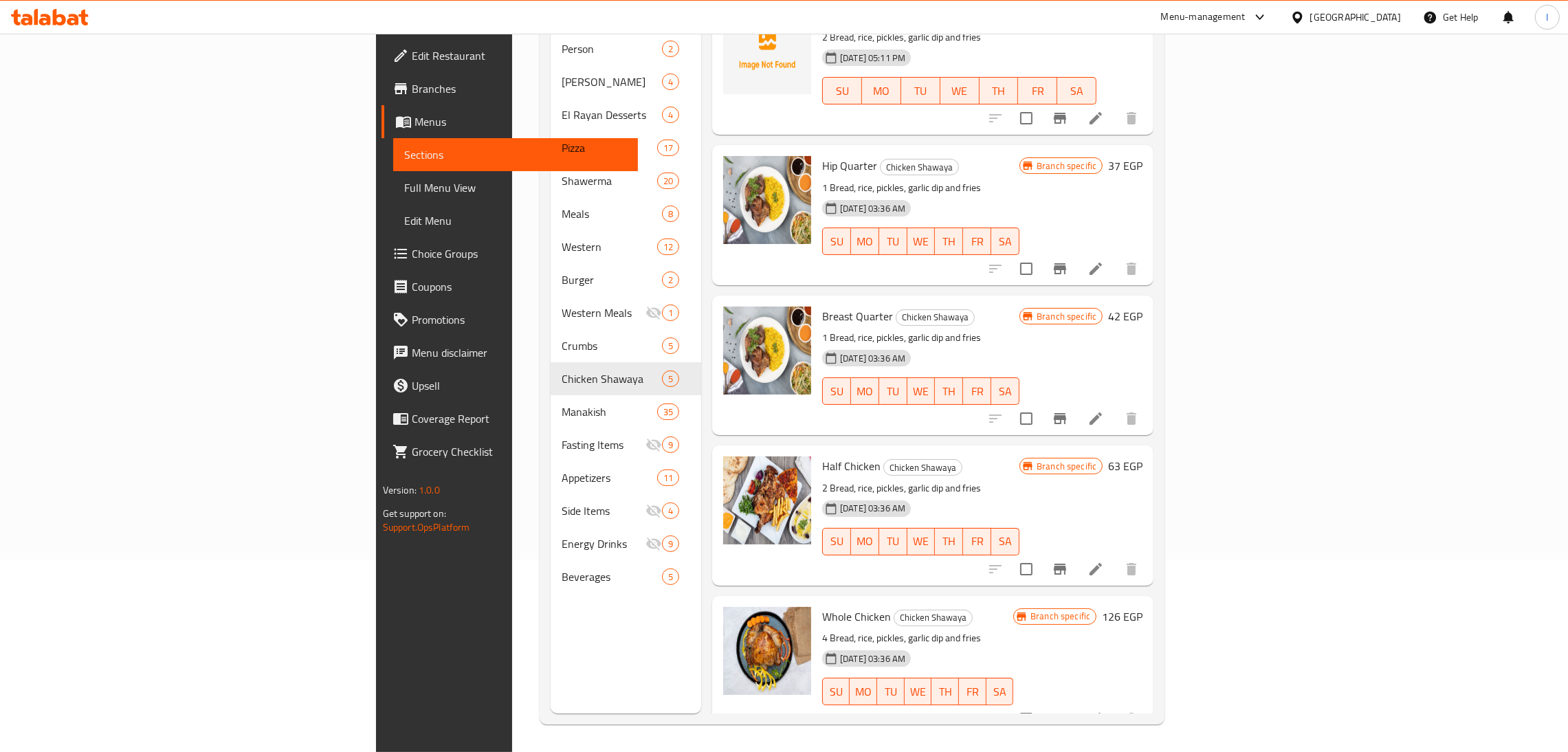
click at [822, 456] on span "Half Chicken" at bounding box center [851, 466] width 59 height 20
click at [822, 607] on span "Whole Chicken" at bounding box center [856, 617] width 68 height 20
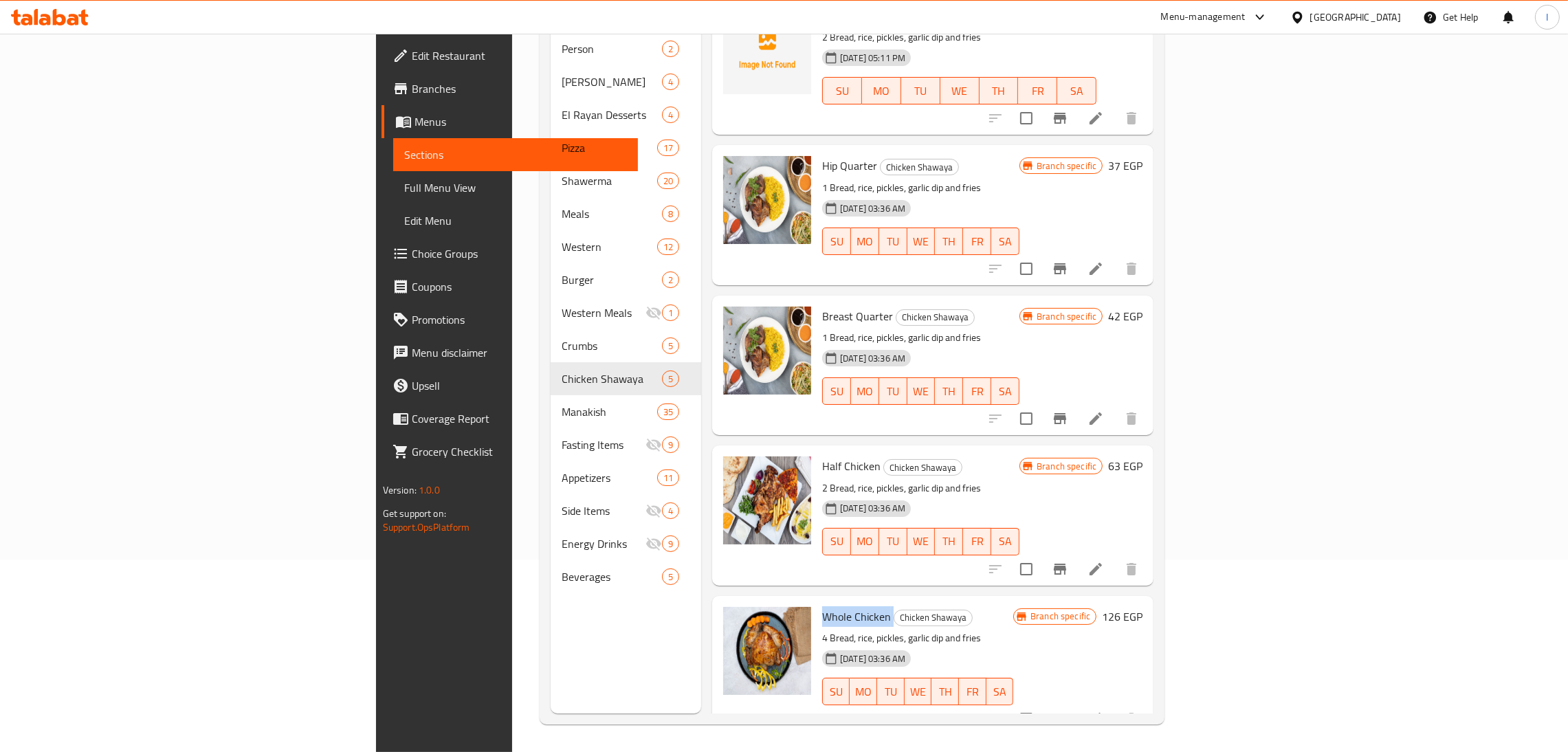
click at [822, 607] on span "Whole Chicken" at bounding box center [856, 617] width 68 height 20
click at [32, 10] on icon at bounding box center [50, 17] width 78 height 16
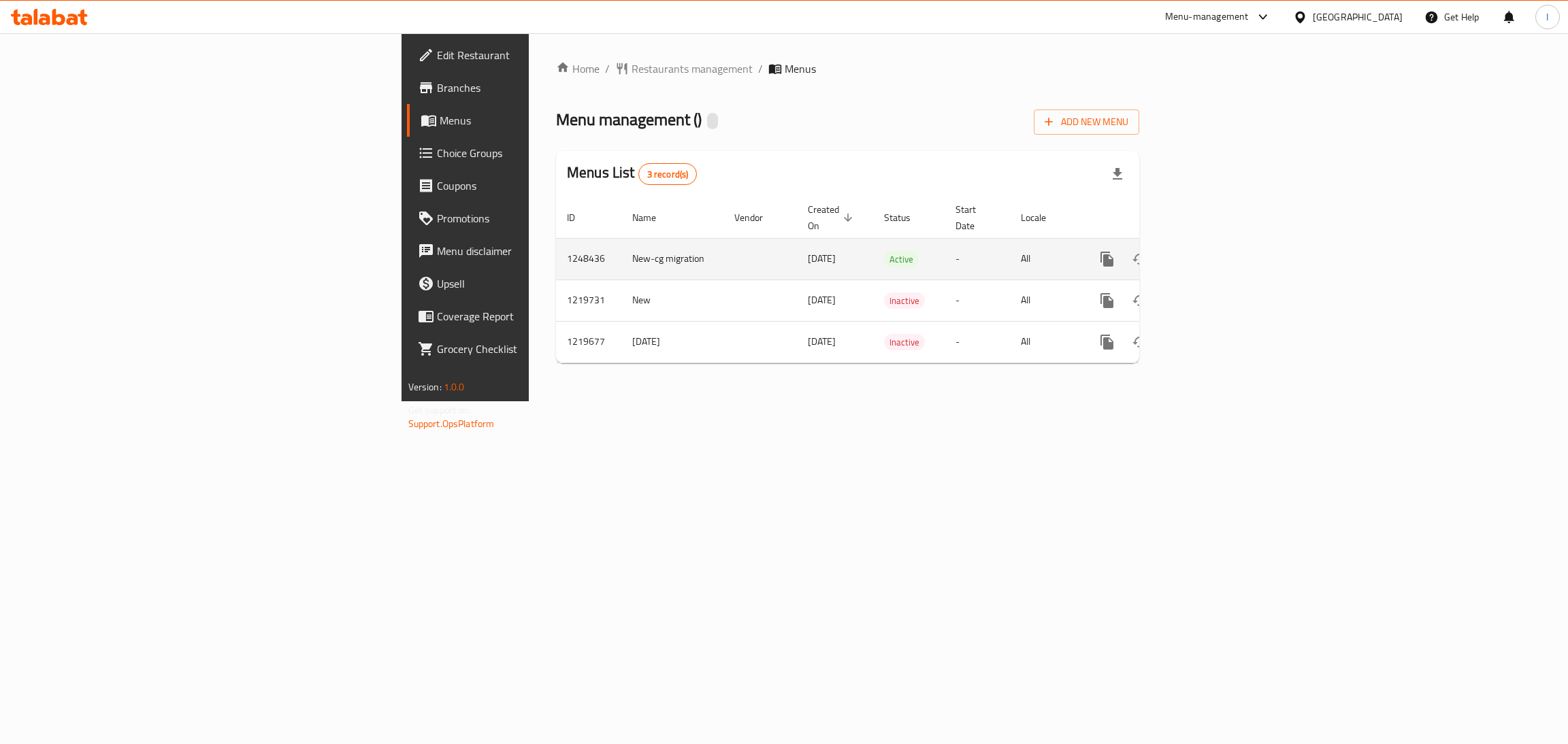
click at [1211, 253] on icon "enhanced table" at bounding box center [1205, 260] width 13 height 13
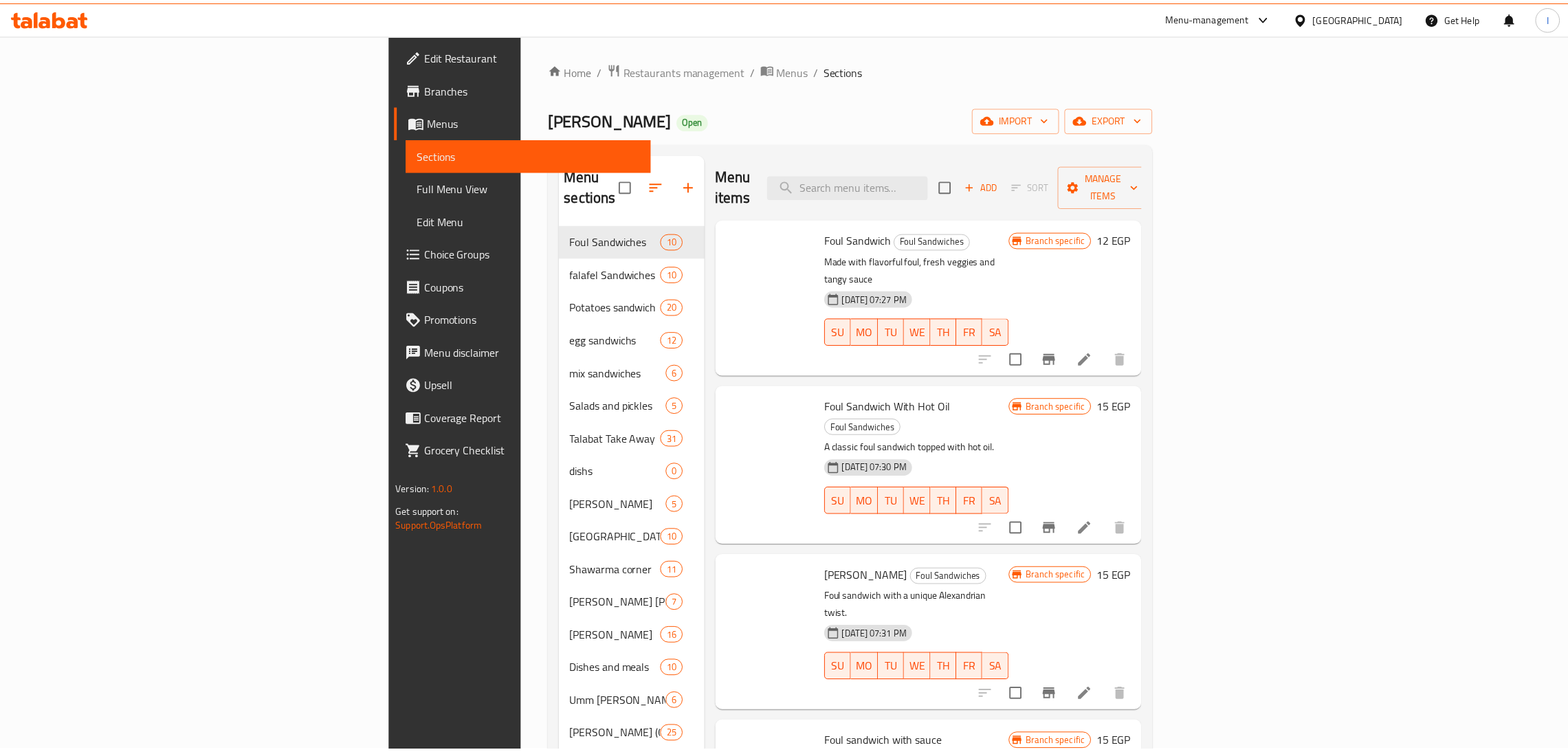
scroll to position [16, 0]
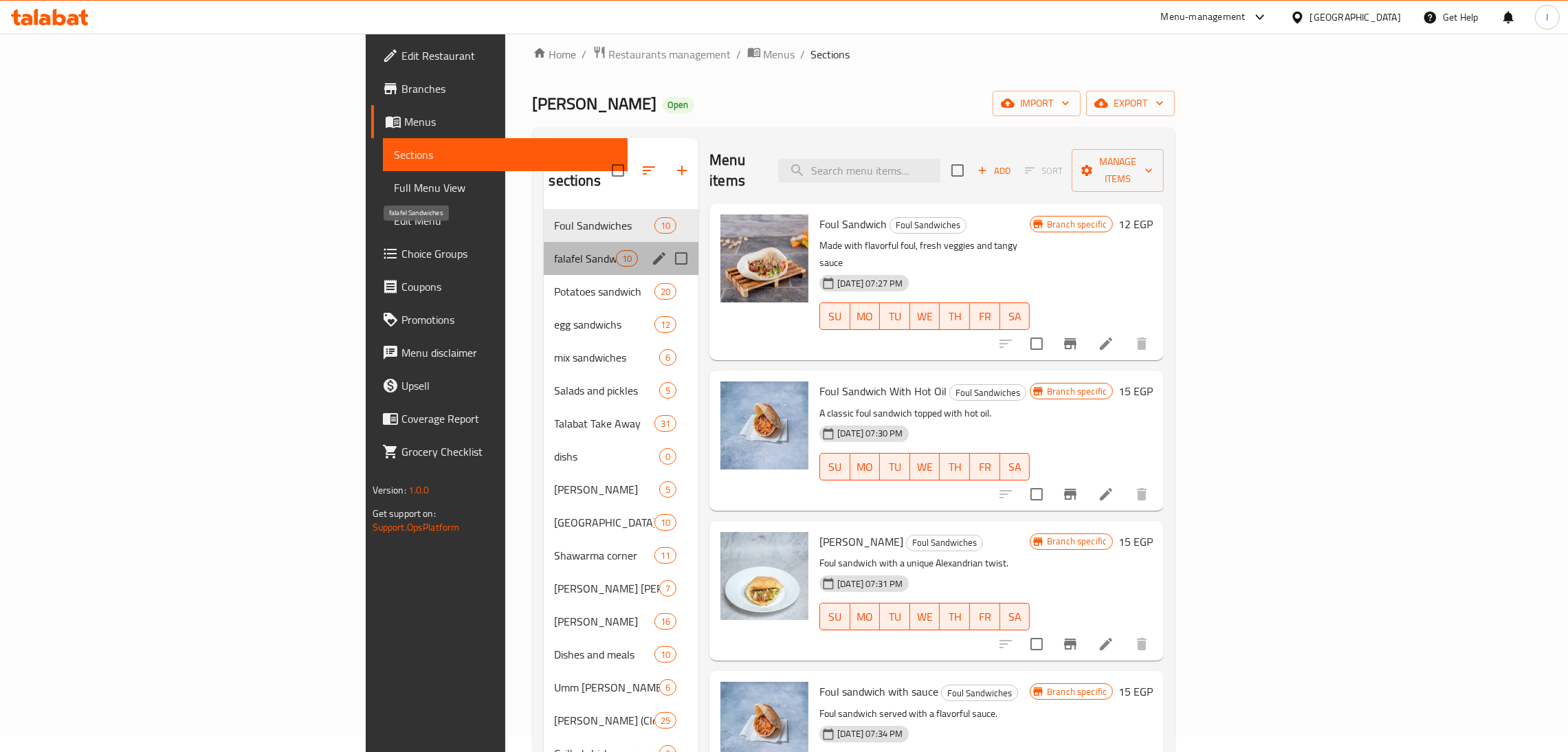
click at [555, 250] on span "falafel Sandwiches" at bounding box center [585, 258] width 61 height 16
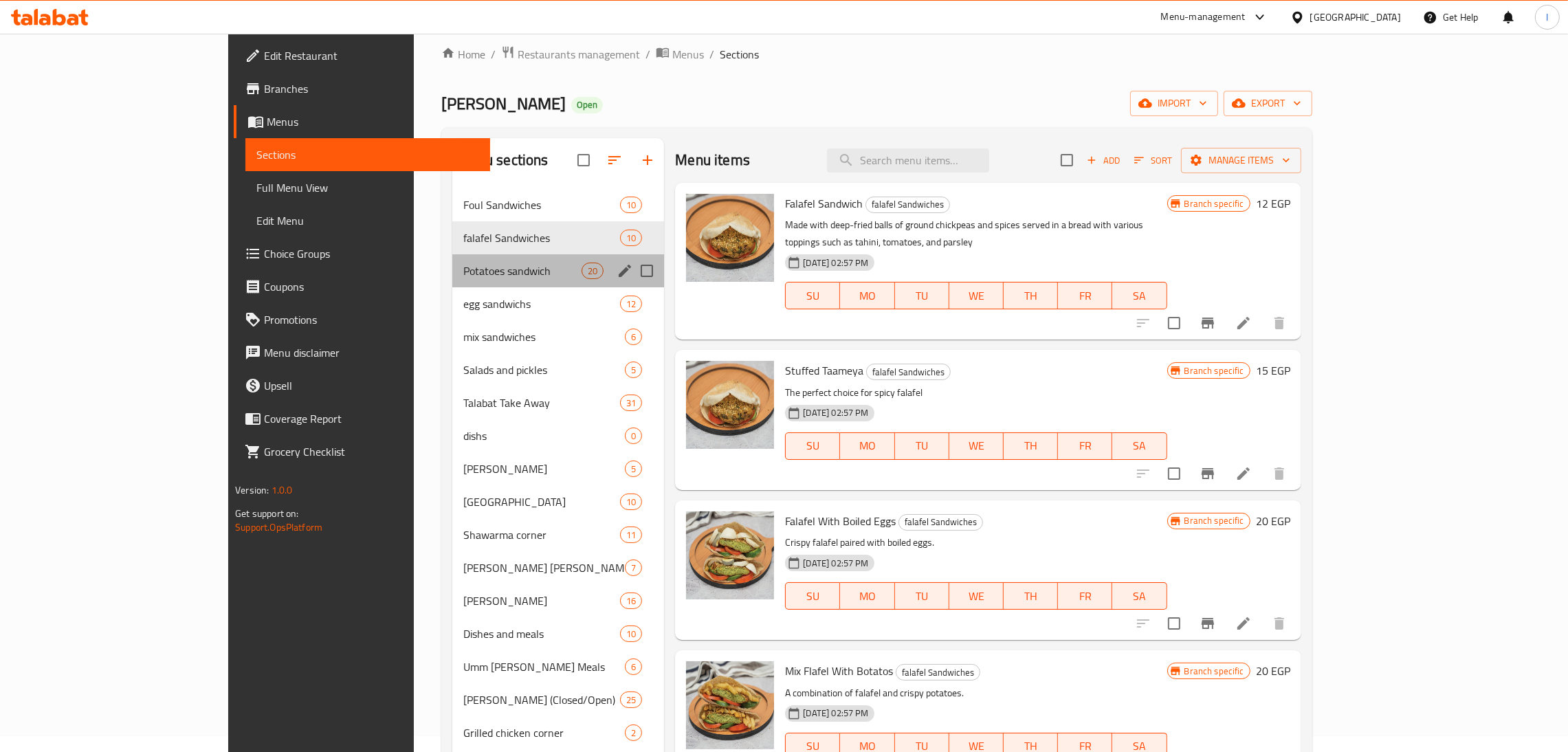
click at [452, 257] on div "Potatoes sandwich 20" at bounding box center [558, 271] width 212 height 33
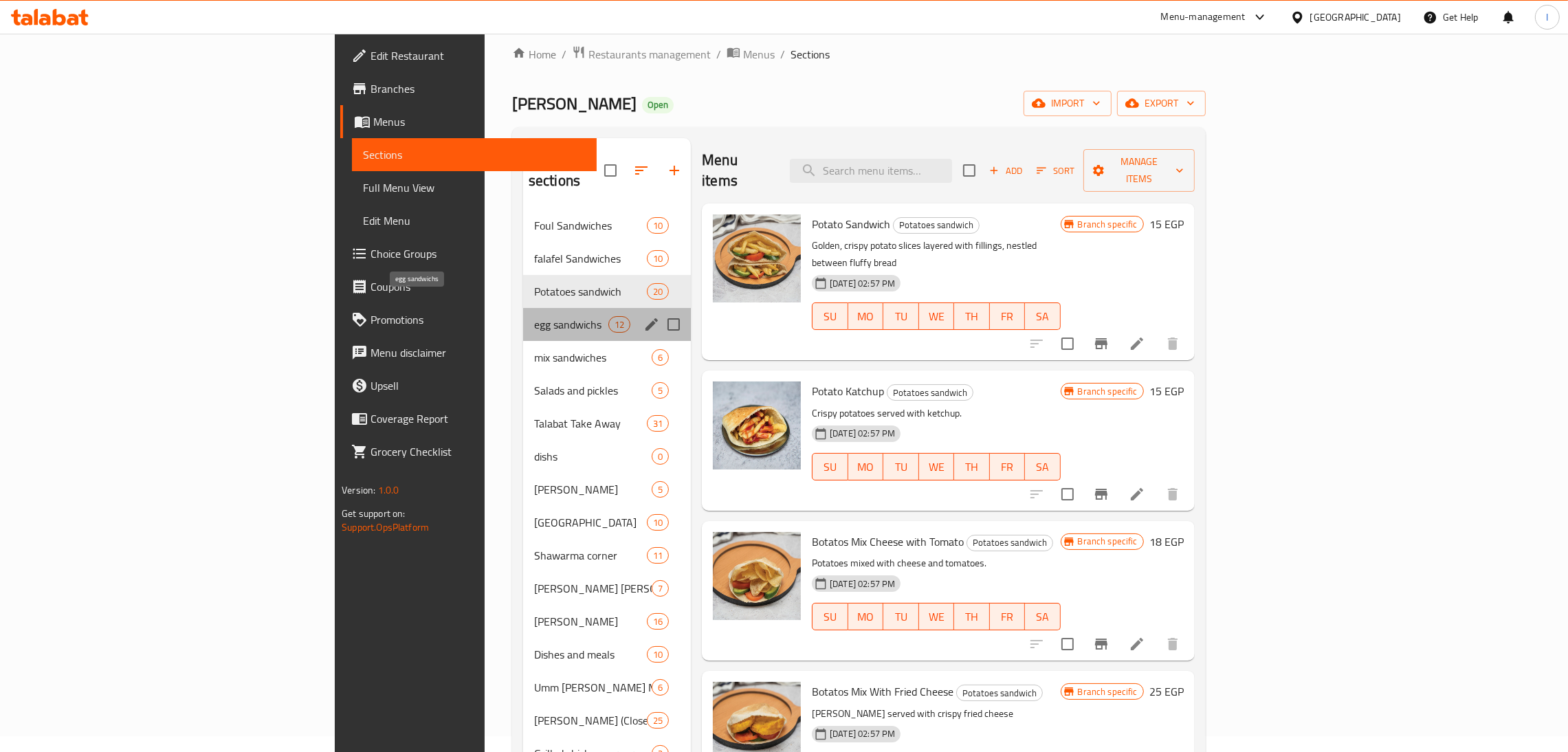
click at [534, 316] on span "egg sandwichs" at bounding box center [571, 324] width 74 height 16
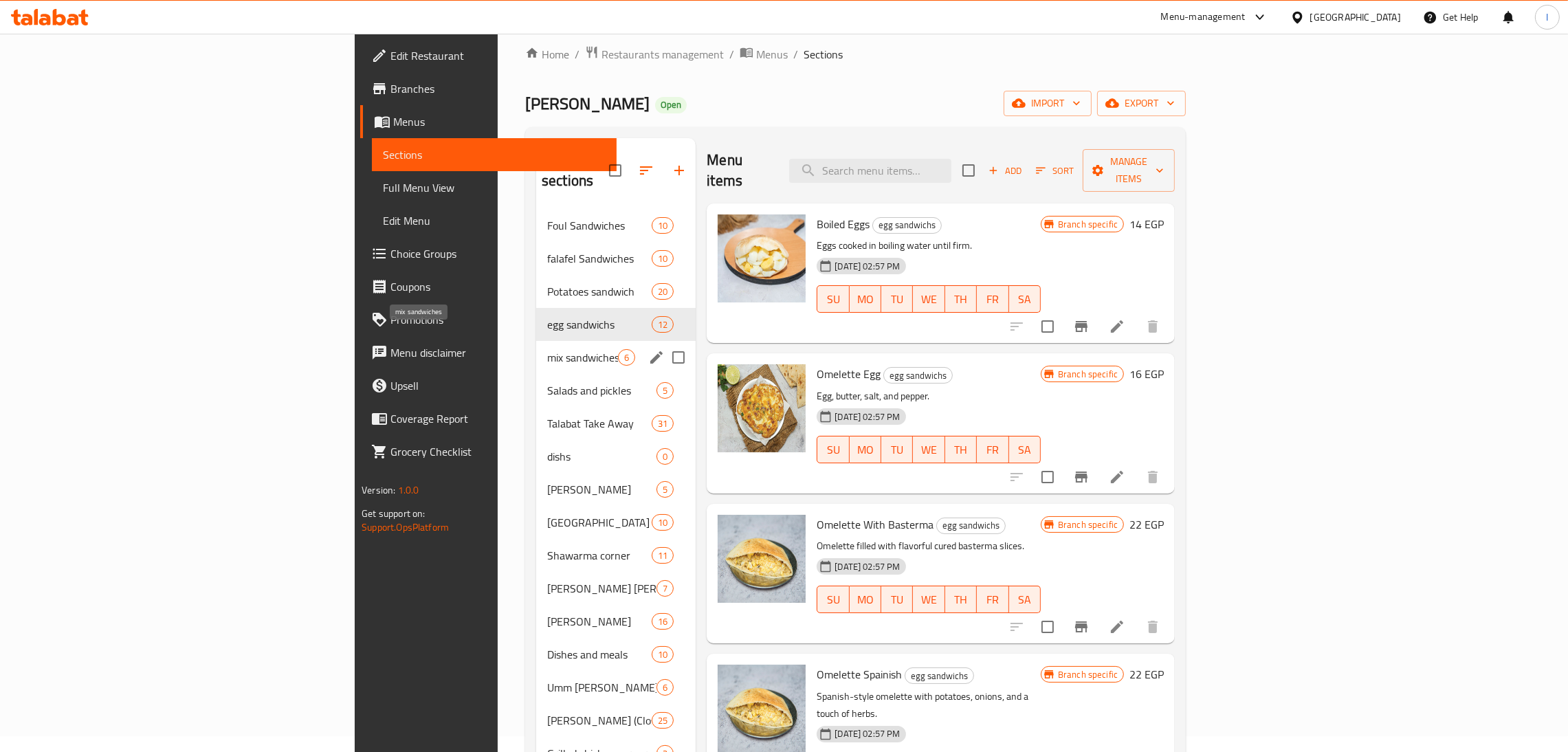
click at [547, 349] on span "mix sandwiches" at bounding box center [583, 357] width 71 height 16
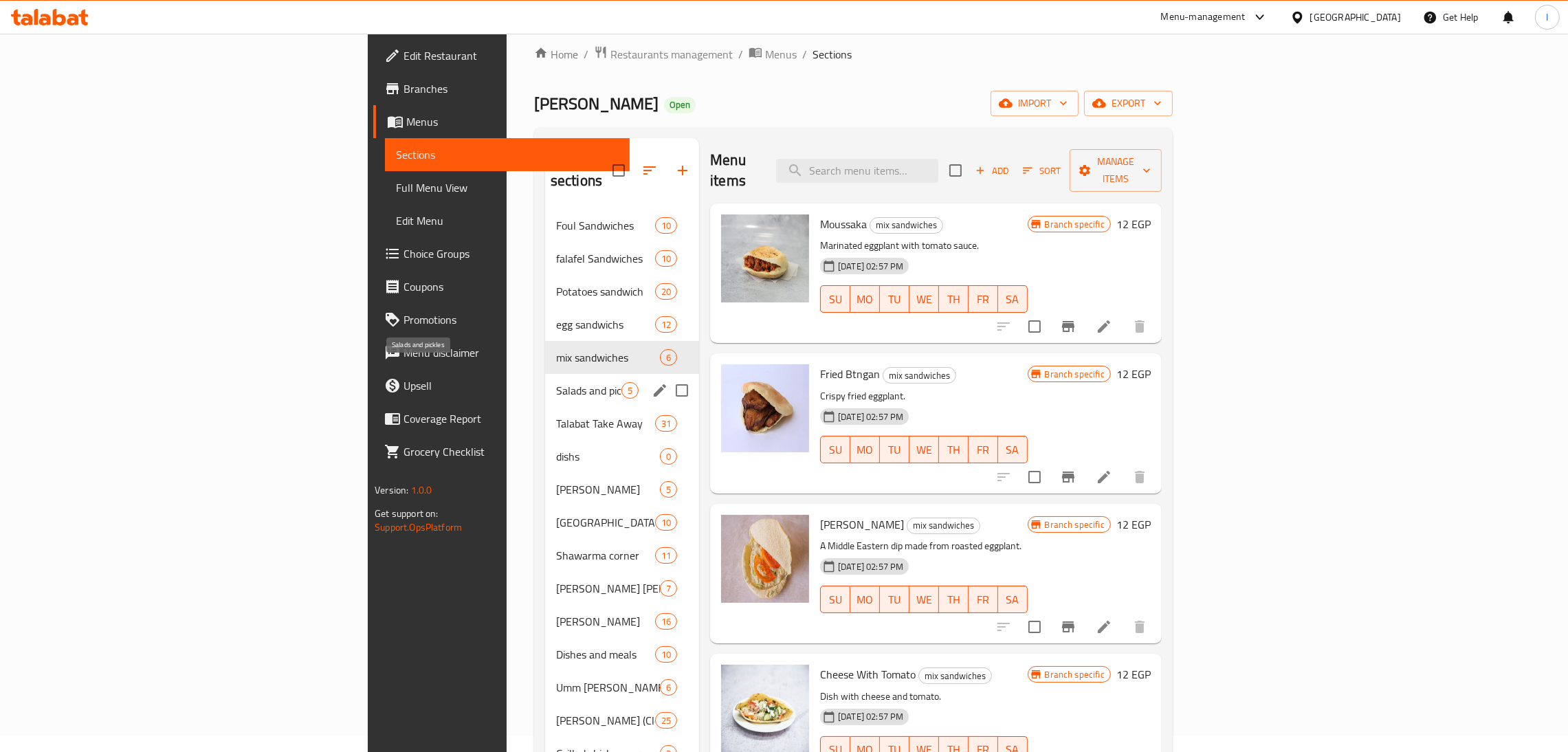
click at [556, 382] on span "Salads and pickles" at bounding box center [588, 390] width 66 height 16
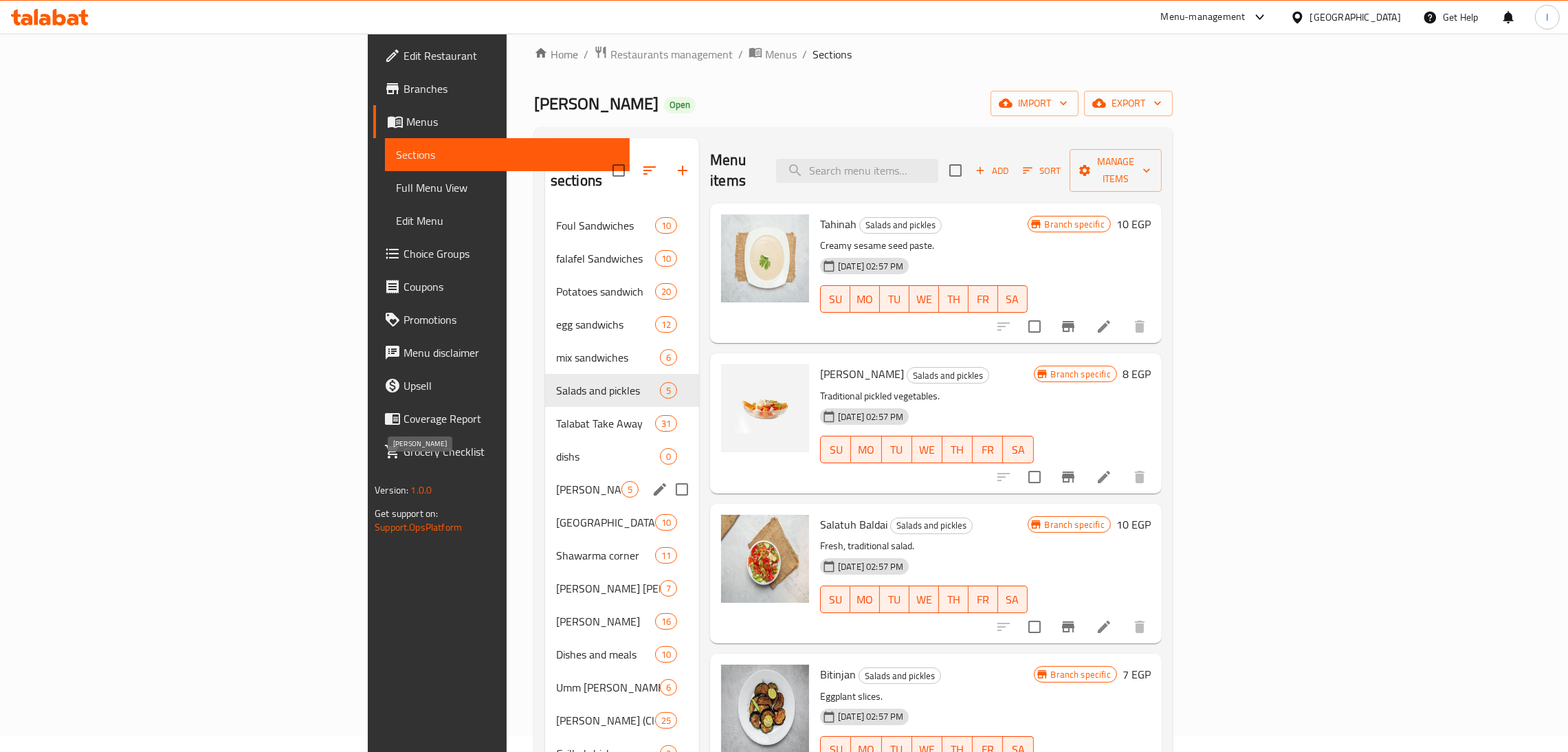
click at [556, 481] on span "Toshka Umm Aziz" at bounding box center [588, 489] width 66 height 16
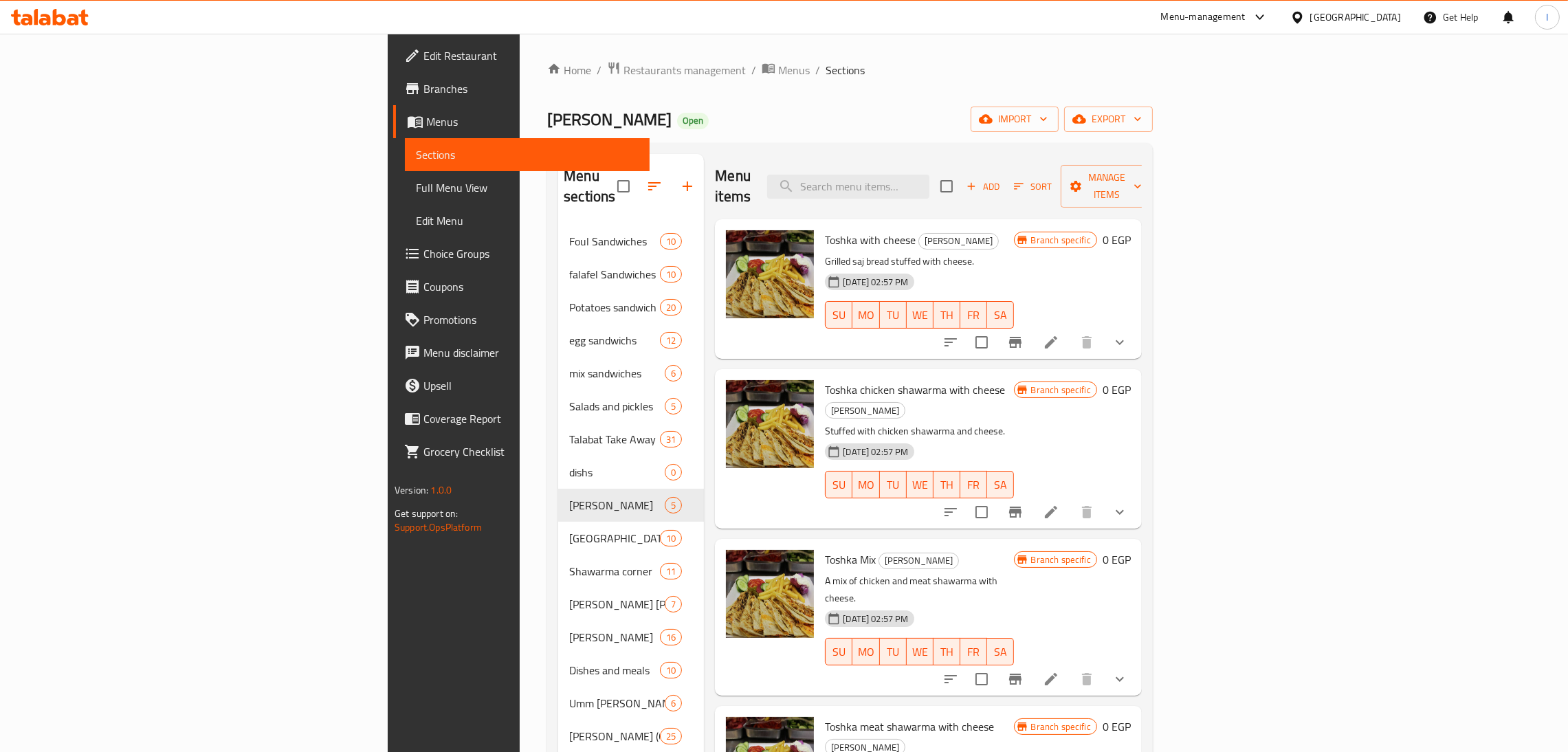
click at [51, 23] on icon at bounding box center [50, 17] width 78 height 16
